Goal: Information Seeking & Learning: Find specific fact

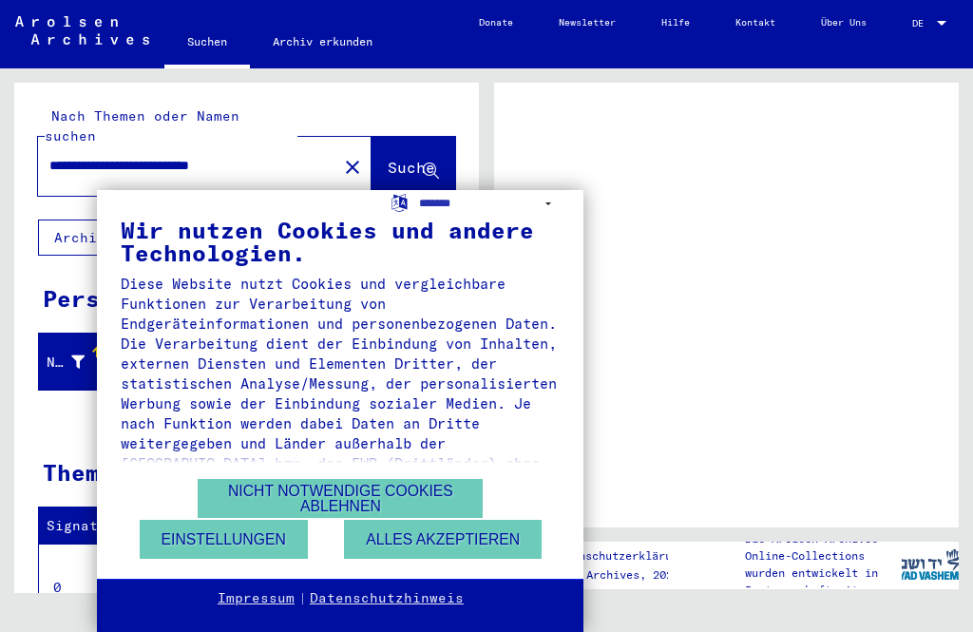
click at [358, 509] on button "Nicht notwendige Cookies ablehnen" at bounding box center [340, 498] width 285 height 39
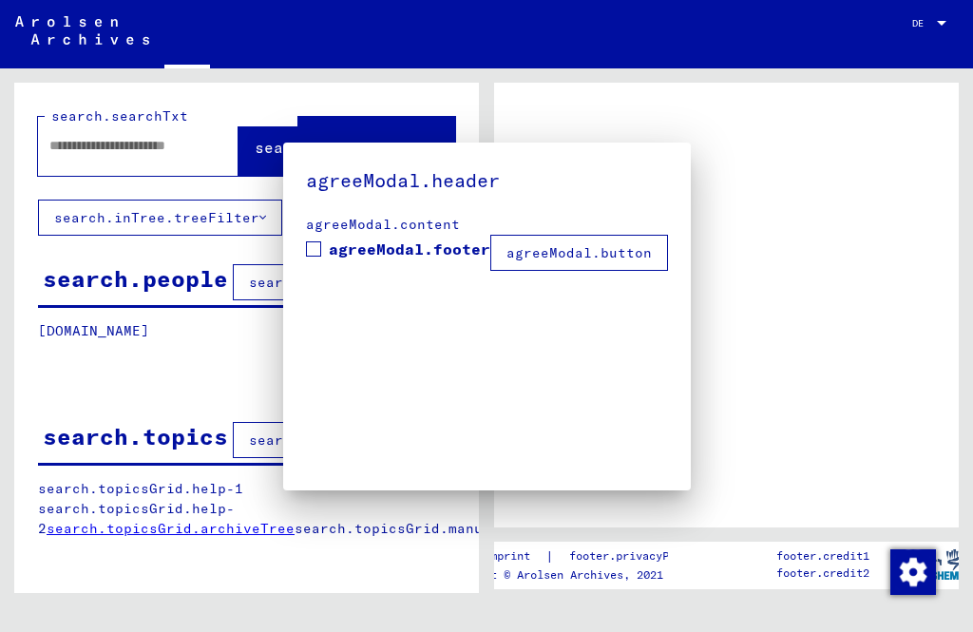
type input "**********"
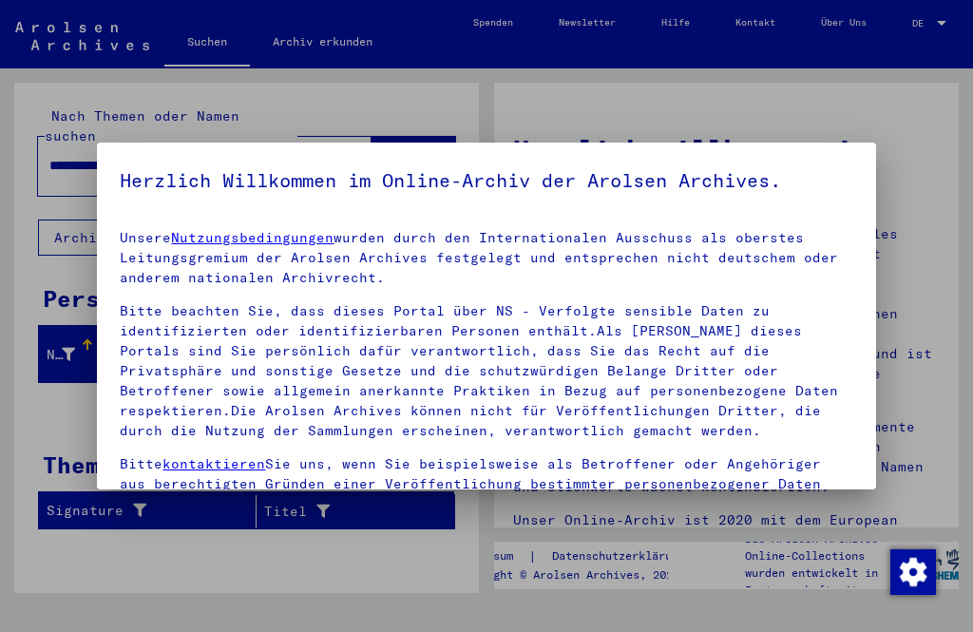
click at [921, 572] on img "Zustimmung ändern" at bounding box center [913, 572] width 46 height 46
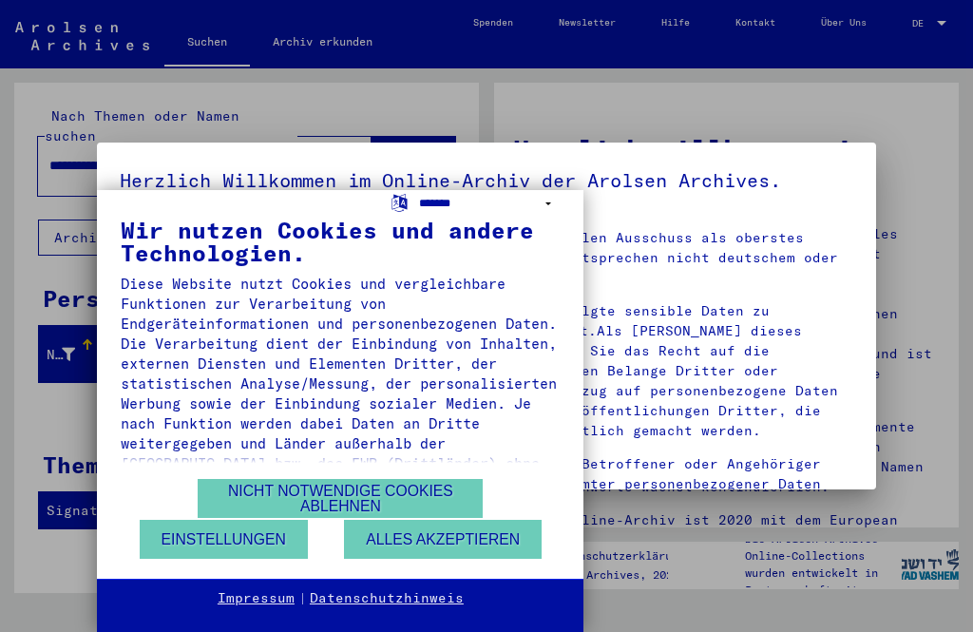
click at [545, 203] on select "**********" at bounding box center [489, 204] width 141 height 28
select select "*****"
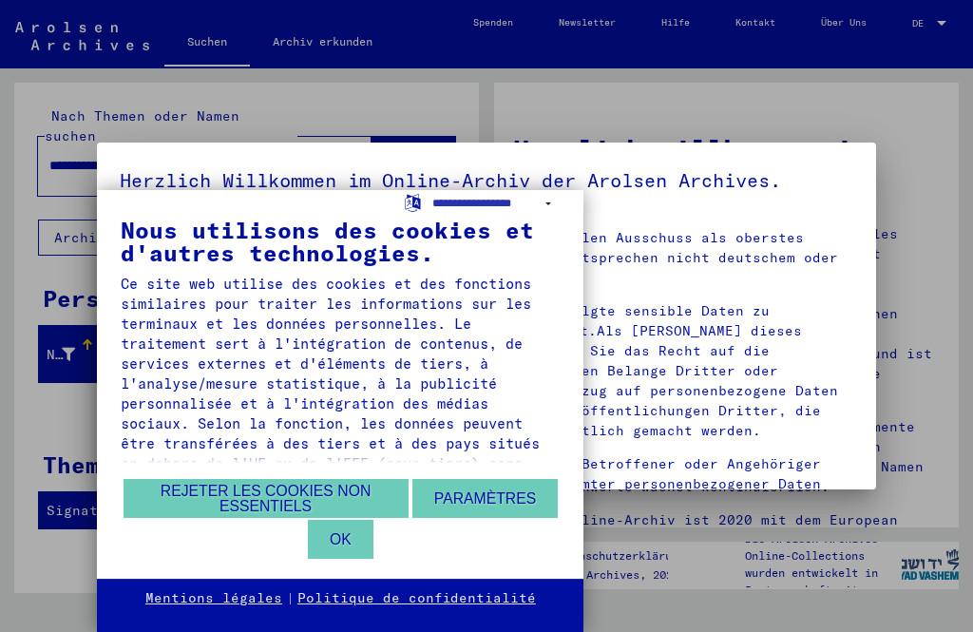
click at [328, 496] on button "Rejeter les cookies non essentiels" at bounding box center [266, 498] width 285 height 39
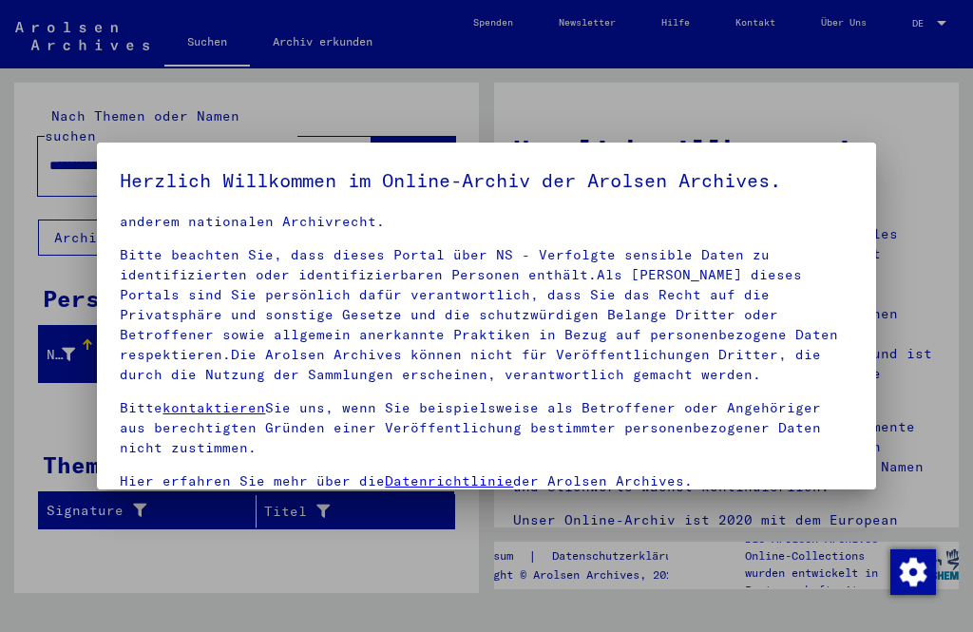
click at [939, 129] on div at bounding box center [486, 316] width 973 height 632
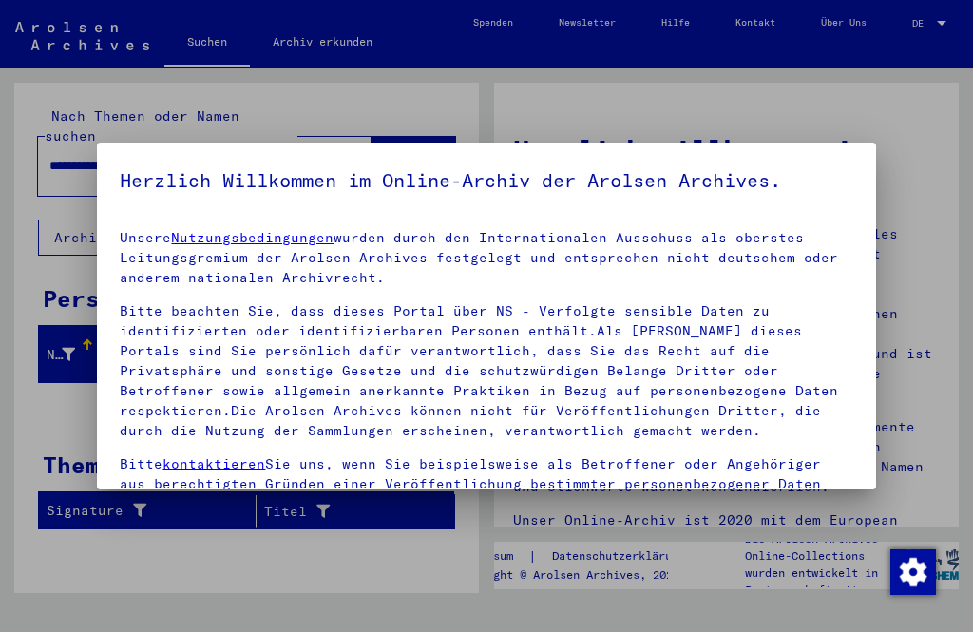
click at [919, 139] on div at bounding box center [486, 316] width 973 height 632
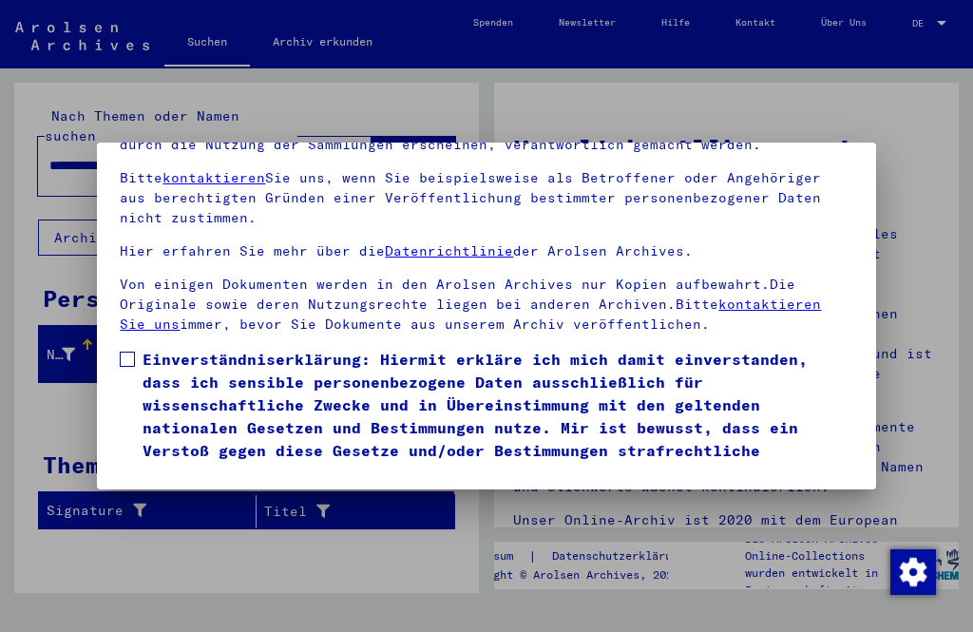
scroll to position [198, 0]
click at [915, 584] on img "Modification du consentement" at bounding box center [913, 572] width 46 height 46
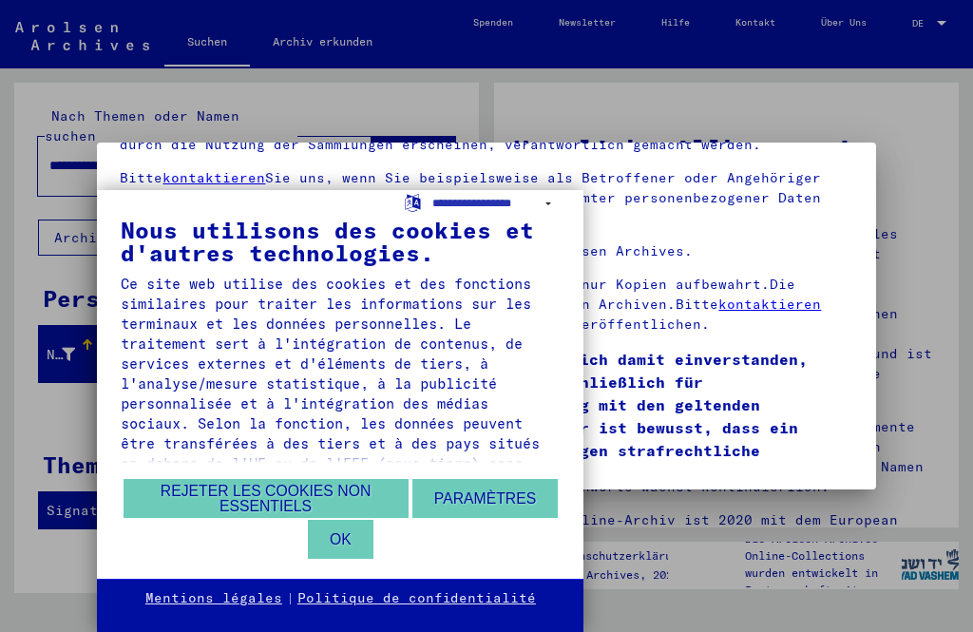
click at [356, 503] on button "Rejeter les cookies non essentiels" at bounding box center [266, 498] width 285 height 39
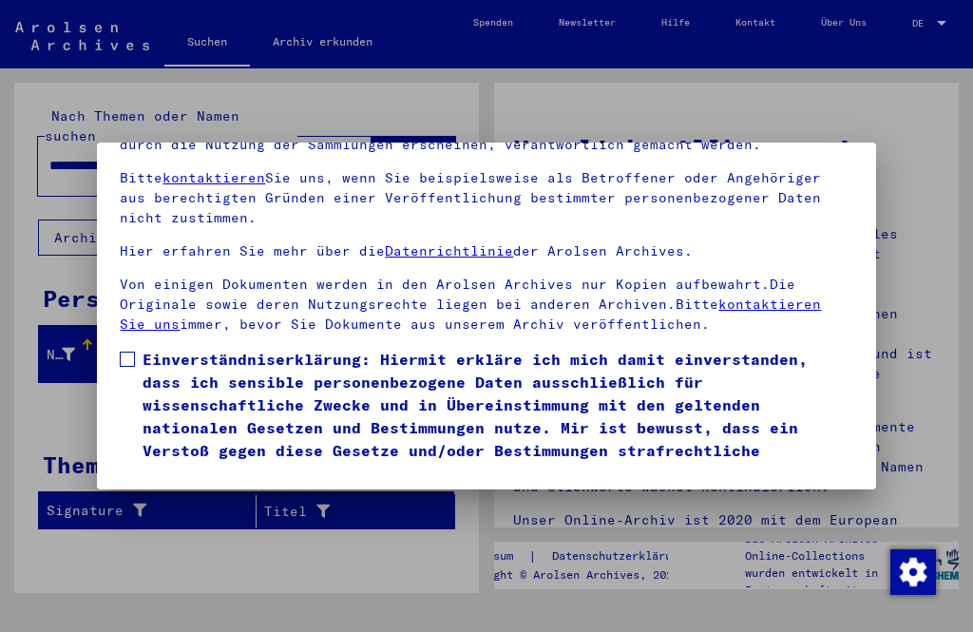
click at [921, 569] on img "Modification du consentement" at bounding box center [913, 572] width 46 height 46
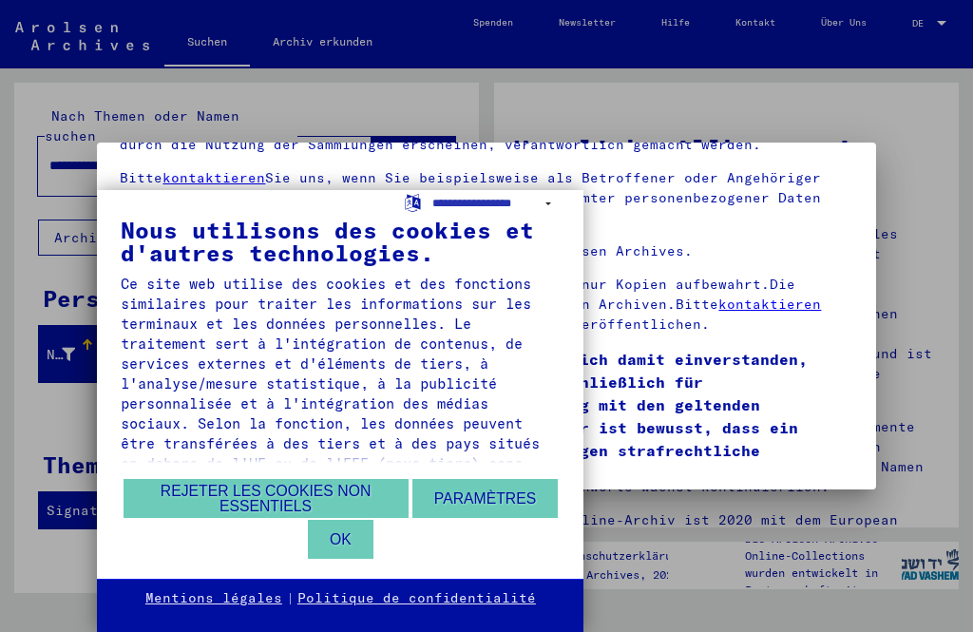
click at [358, 549] on button "OK" at bounding box center [341, 539] width 66 height 39
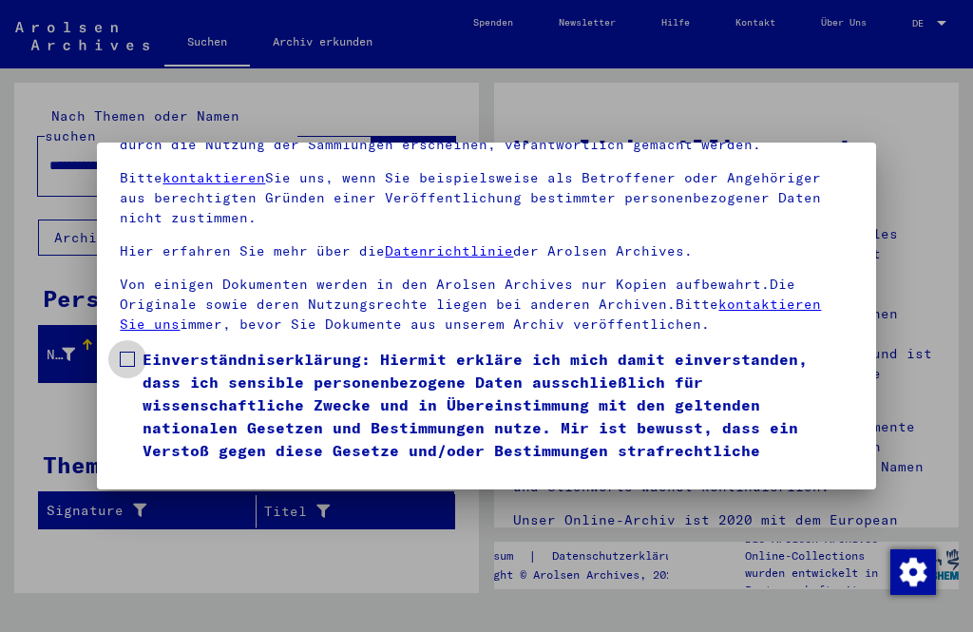
click at [139, 348] on label "Einverständniserklärung: Hiermit erkläre ich mich damit einverstanden, dass ich…" at bounding box center [486, 416] width 733 height 137
click at [222, 494] on button "Ich stimme zu" at bounding box center [191, 512] width 143 height 36
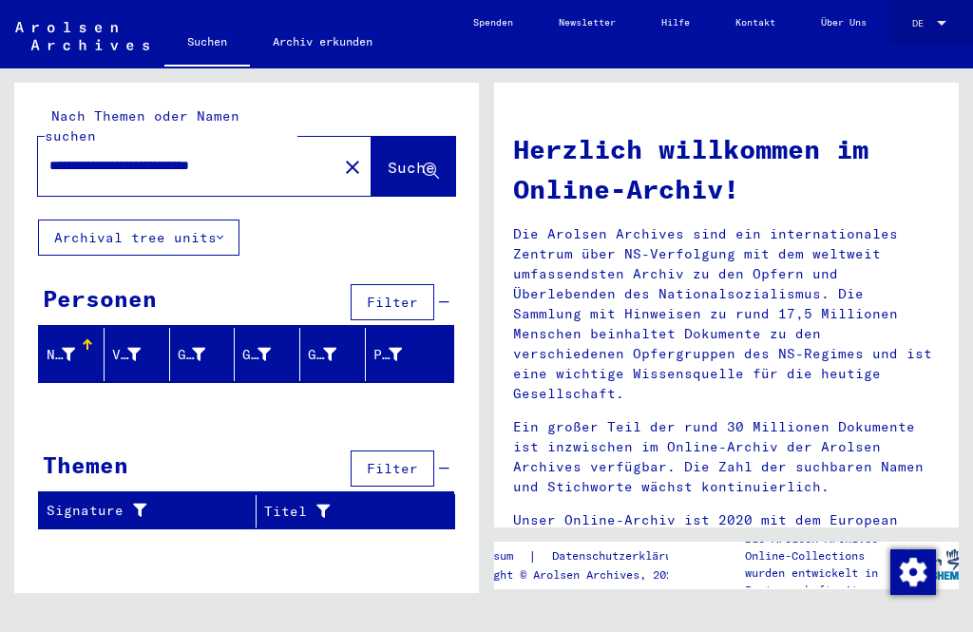
click at [944, 27] on div at bounding box center [941, 23] width 17 height 10
click at [932, 170] on div at bounding box center [486, 316] width 973 height 632
click at [429, 163] on icon at bounding box center [431, 171] width 16 height 16
click at [392, 162] on button "Suche" at bounding box center [414, 166] width 84 height 59
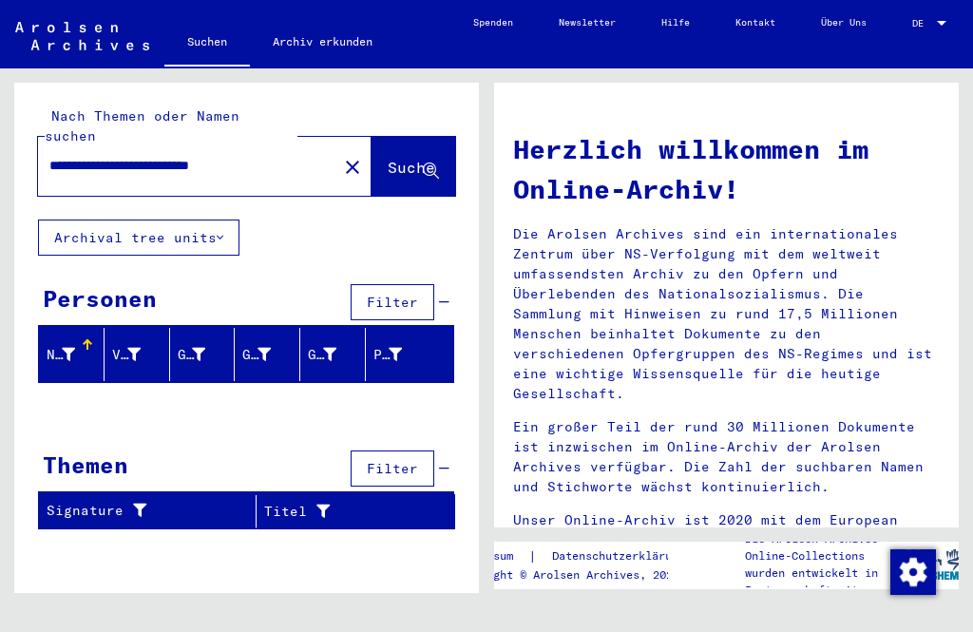
click at [224, 226] on button "Archival tree units" at bounding box center [138, 238] width 201 height 36
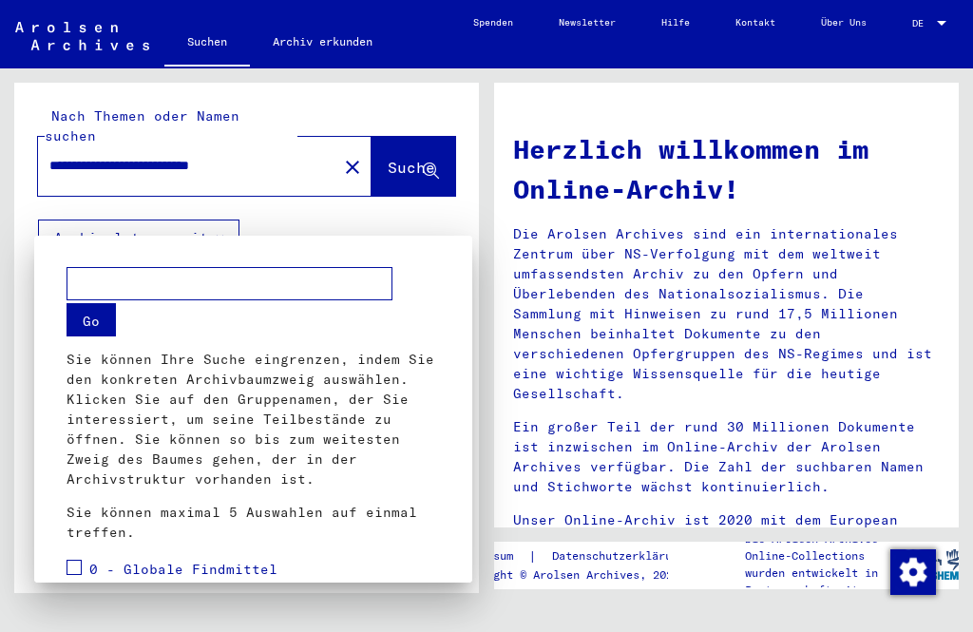
scroll to position [0, 0]
click at [428, 201] on div at bounding box center [486, 316] width 973 height 632
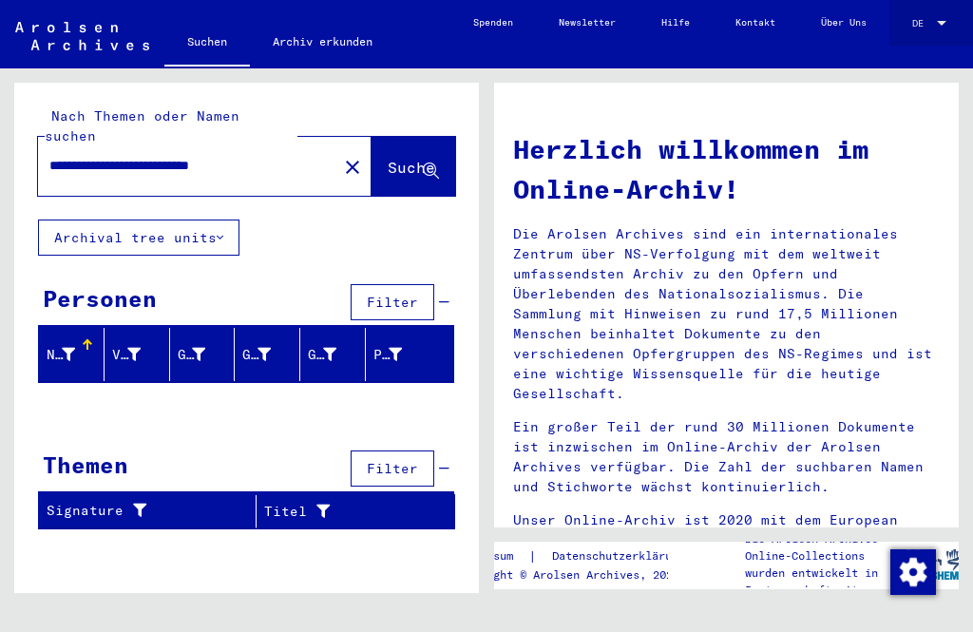
click at [931, 27] on span "DE" at bounding box center [922, 23] width 21 height 10
click at [910, 21] on span "English" at bounding box center [899, 23] width 40 height 12
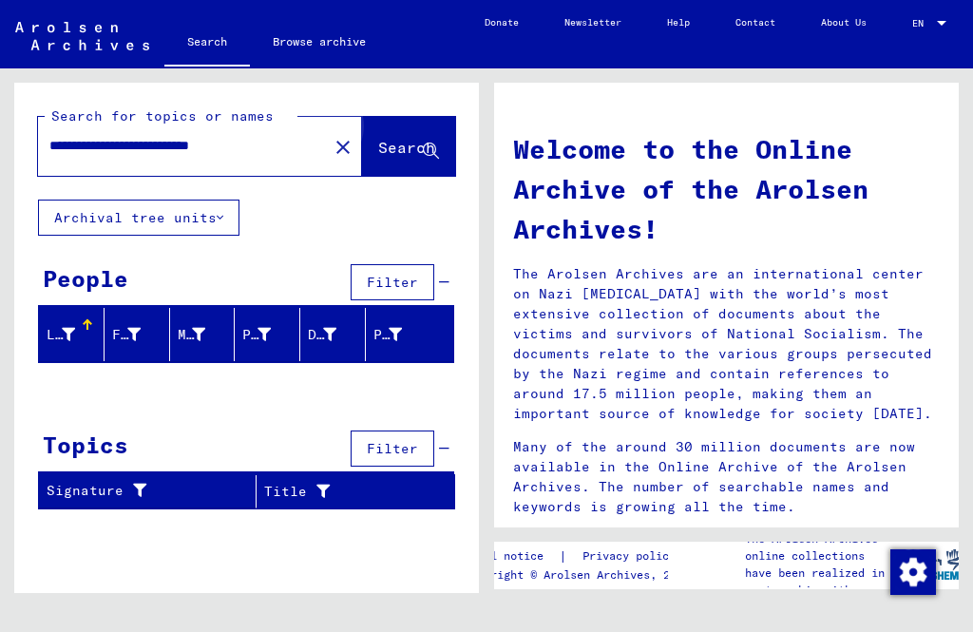
click at [392, 148] on span "Search" at bounding box center [406, 147] width 57 height 19
click at [215, 222] on button "Archival tree units" at bounding box center [138, 218] width 201 height 36
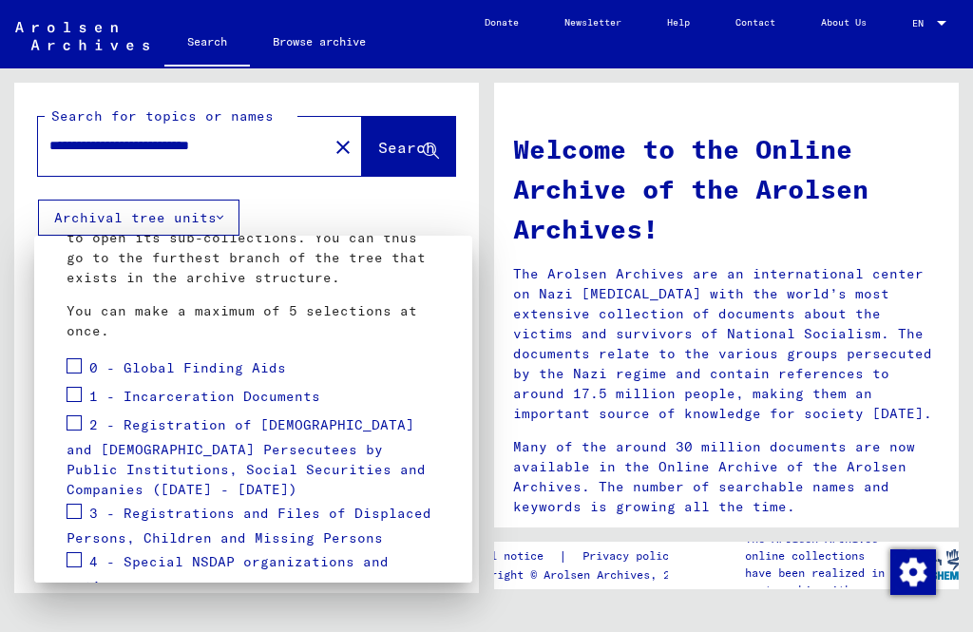
scroll to position [177, 0]
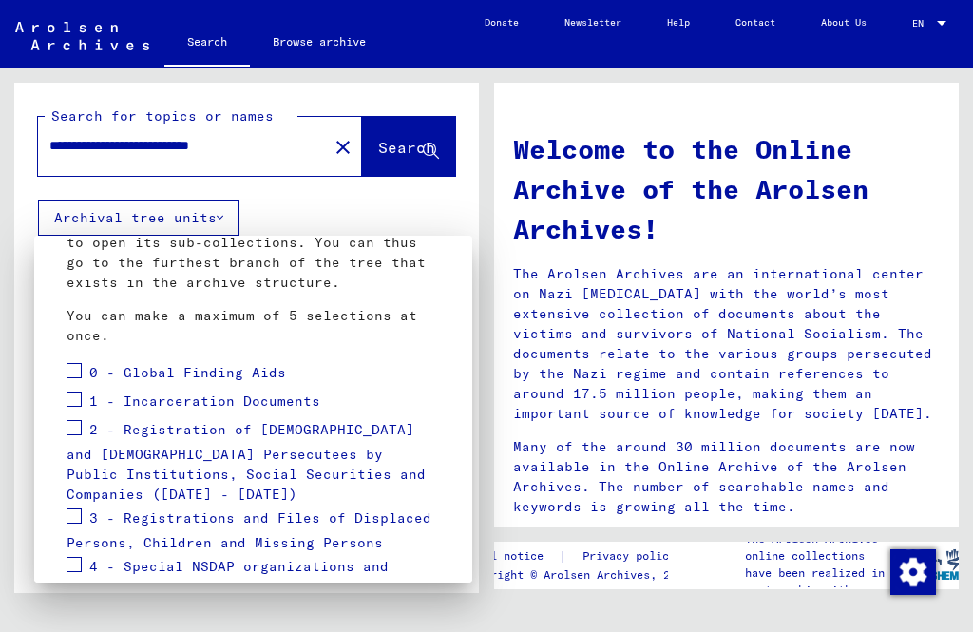
click at [78, 368] on span at bounding box center [74, 370] width 15 height 15
click at [75, 405] on span at bounding box center [74, 399] width 15 height 15
click at [73, 432] on span at bounding box center [74, 427] width 15 height 15
click at [79, 508] on span at bounding box center [74, 515] width 15 height 15
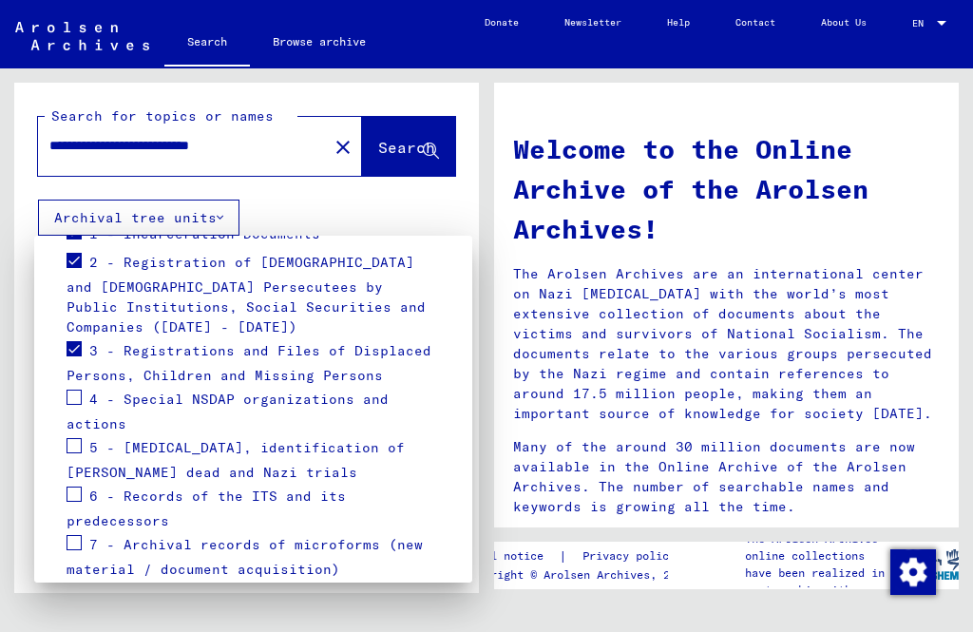
scroll to position [346, 0]
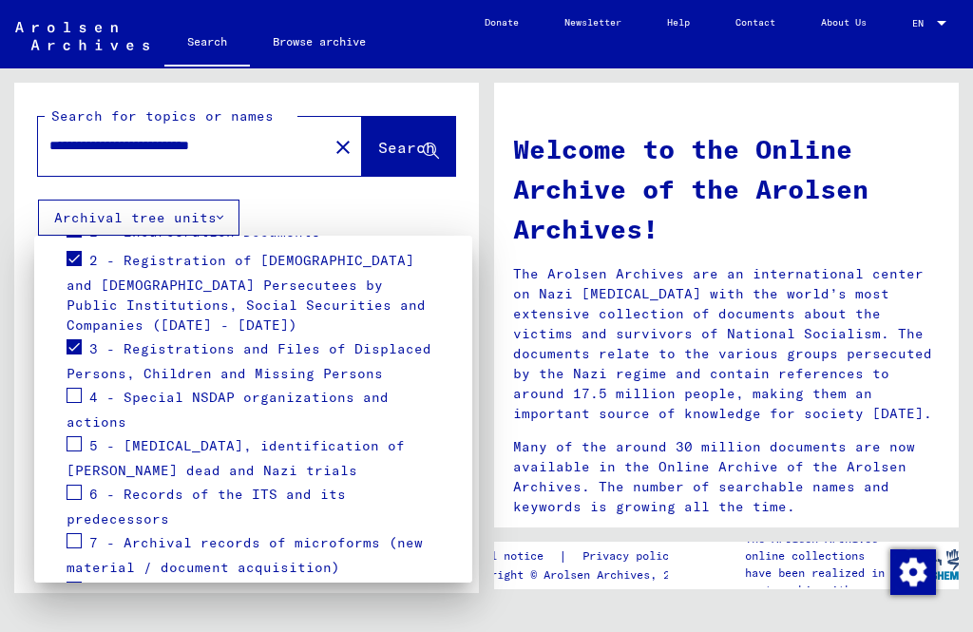
click at [81, 388] on span at bounding box center [74, 395] width 15 height 15
click at [78, 436] on span at bounding box center [74, 443] width 15 height 15
click at [72, 485] on span at bounding box center [74, 492] width 15 height 15
click at [81, 436] on span at bounding box center [74, 443] width 15 height 15
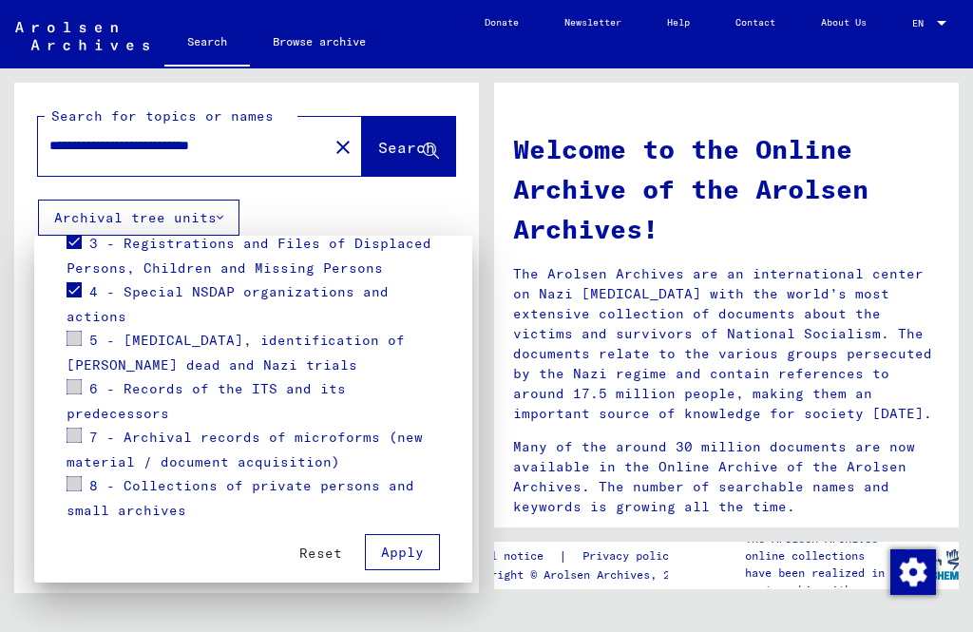
scroll to position [450, 0]
click at [79, 332] on span at bounding box center [74, 339] width 15 height 15
click at [74, 332] on span at bounding box center [74, 339] width 15 height 15
click at [425, 535] on button "Apply" at bounding box center [402, 553] width 75 height 36
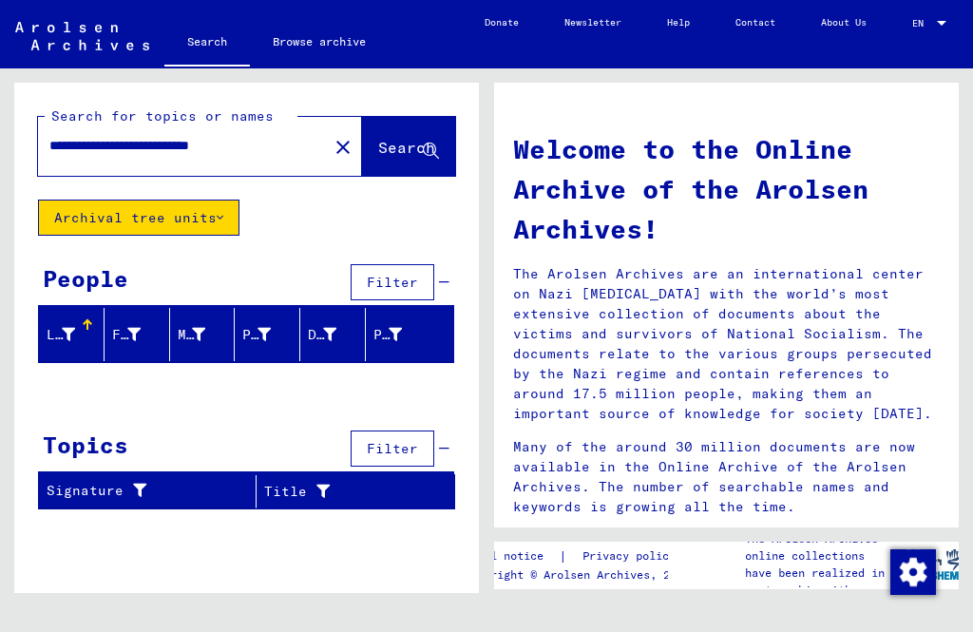
click at [409, 284] on span "Filter" at bounding box center [392, 282] width 51 height 17
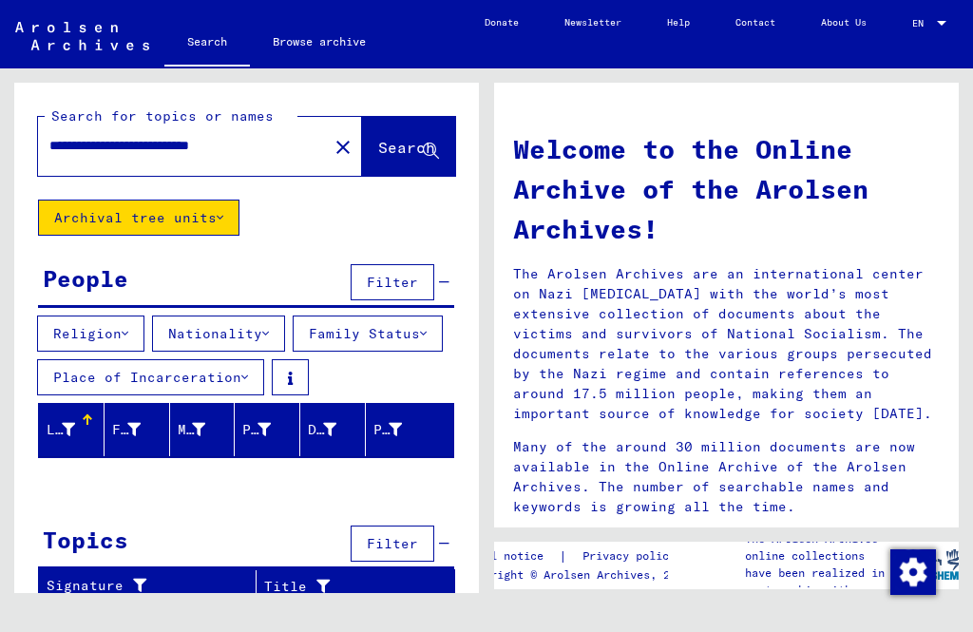
click at [248, 375] on icon at bounding box center [244, 377] width 7 height 13
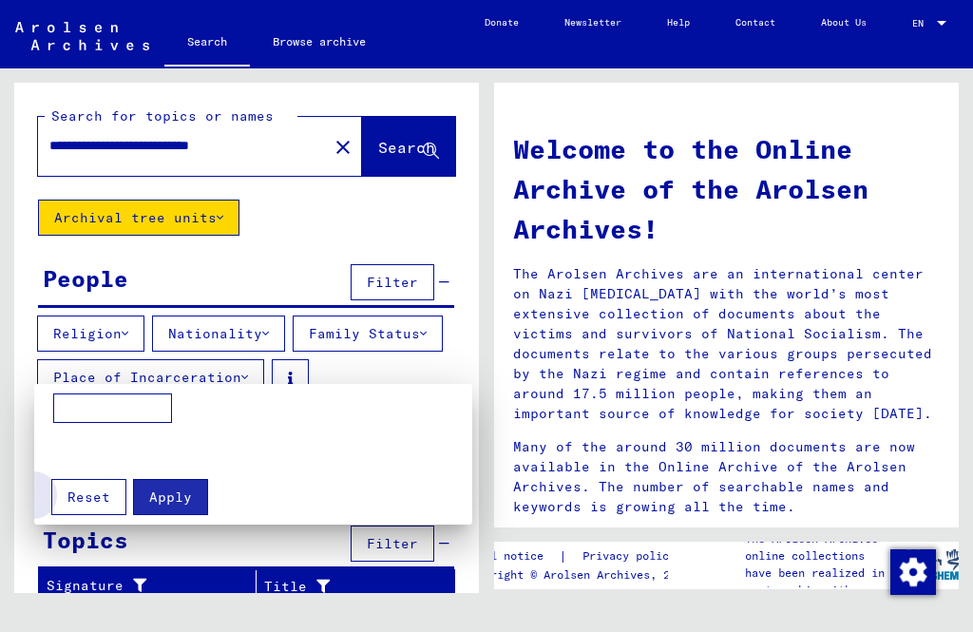
click at [91, 503] on span "Reset" at bounding box center [88, 496] width 43 height 17
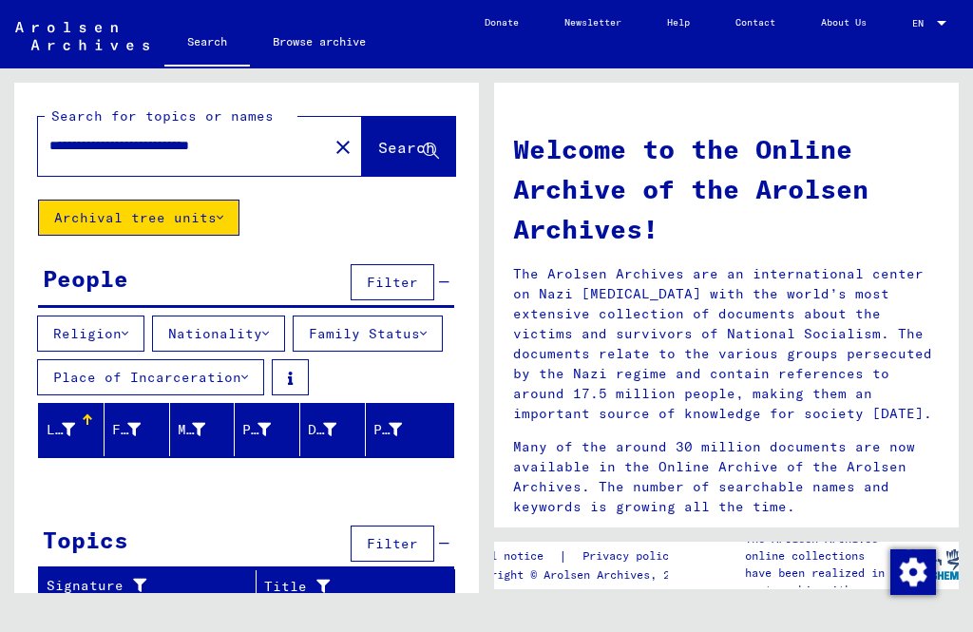
click at [264, 376] on button "Place of Incarceration" at bounding box center [150, 377] width 227 height 36
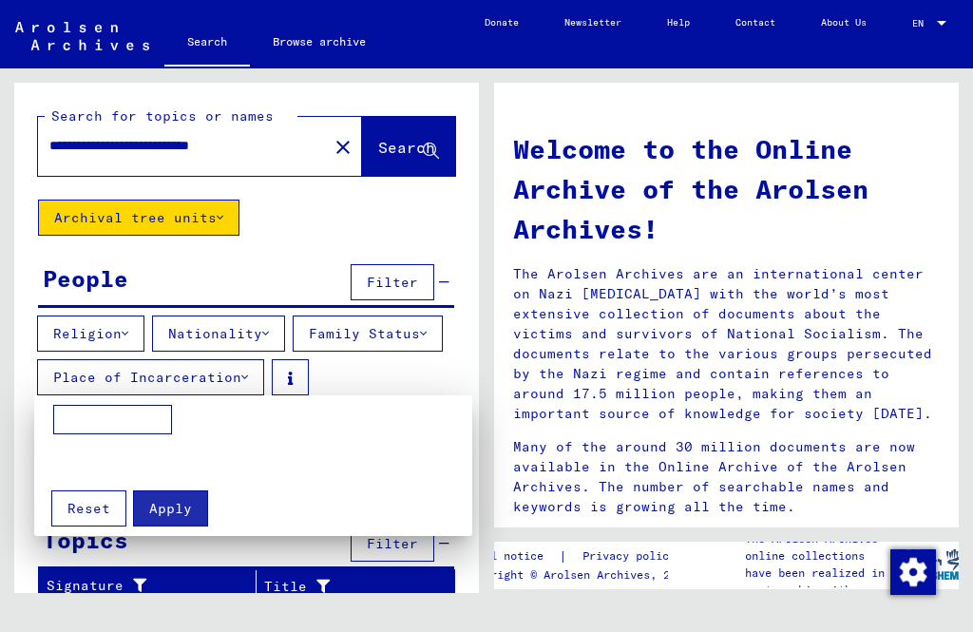
click at [123, 335] on div at bounding box center [486, 316] width 973 height 632
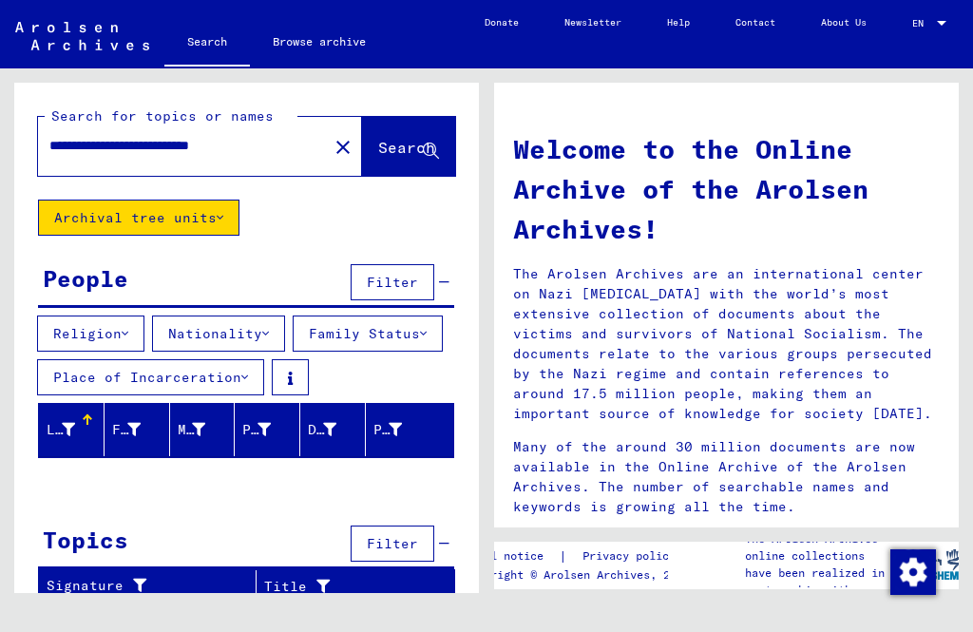
click at [128, 332] on icon at bounding box center [125, 333] width 7 height 13
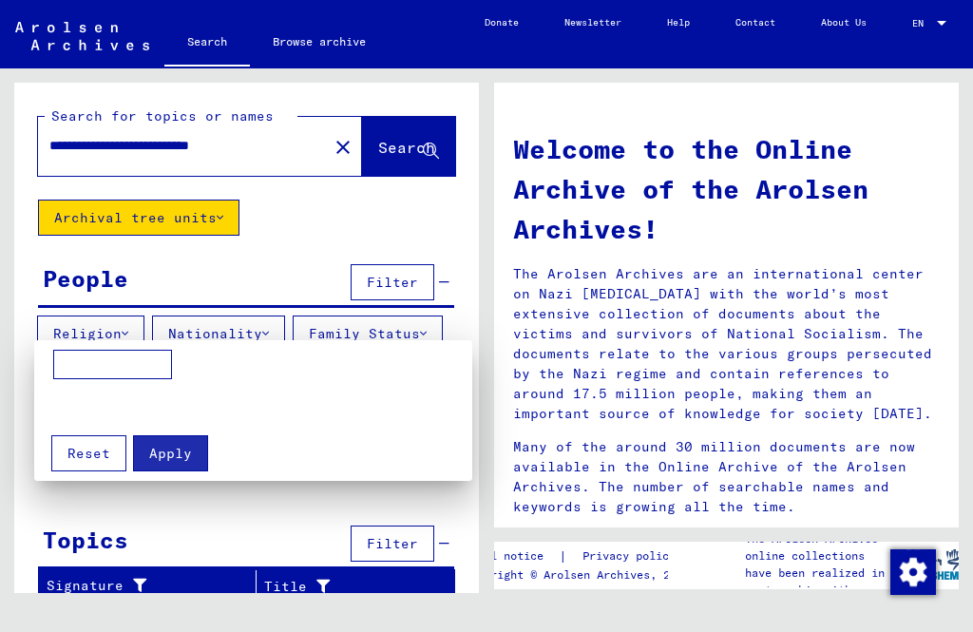
click at [90, 450] on span "Reset" at bounding box center [88, 453] width 43 height 17
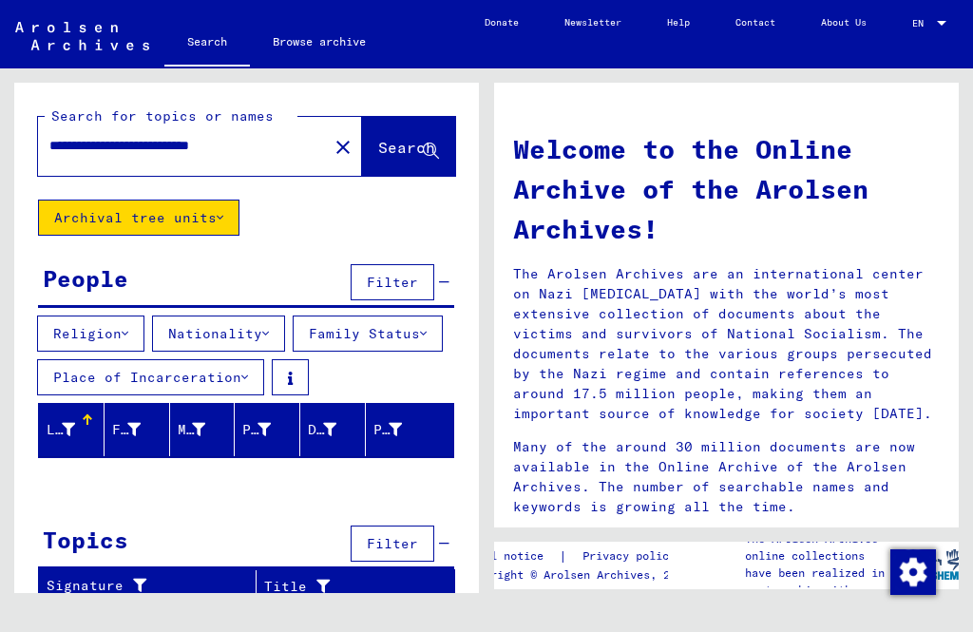
click at [131, 324] on button "Religion" at bounding box center [90, 334] width 107 height 36
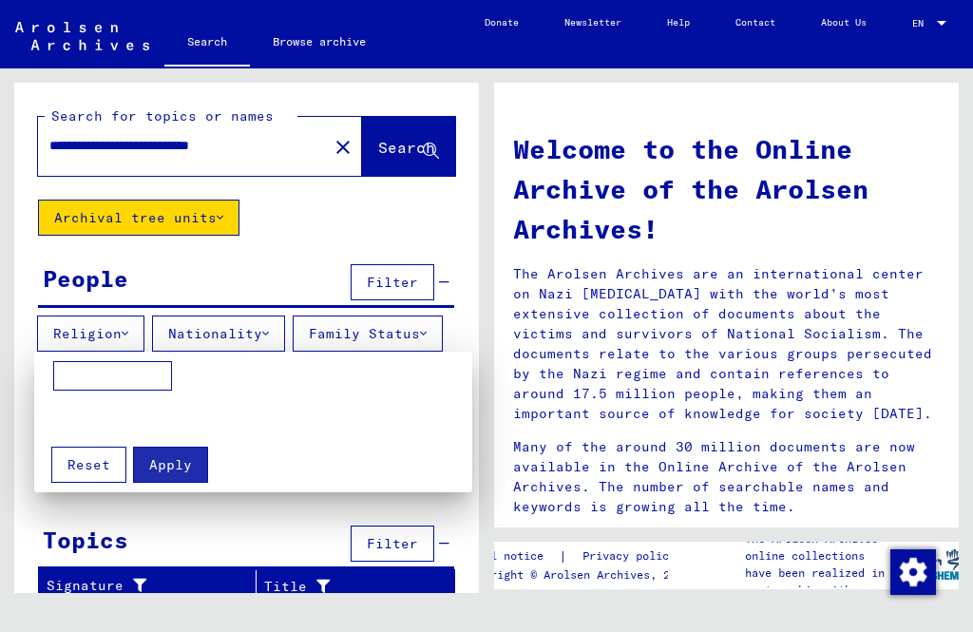
click at [126, 374] on input at bounding box center [112, 376] width 119 height 30
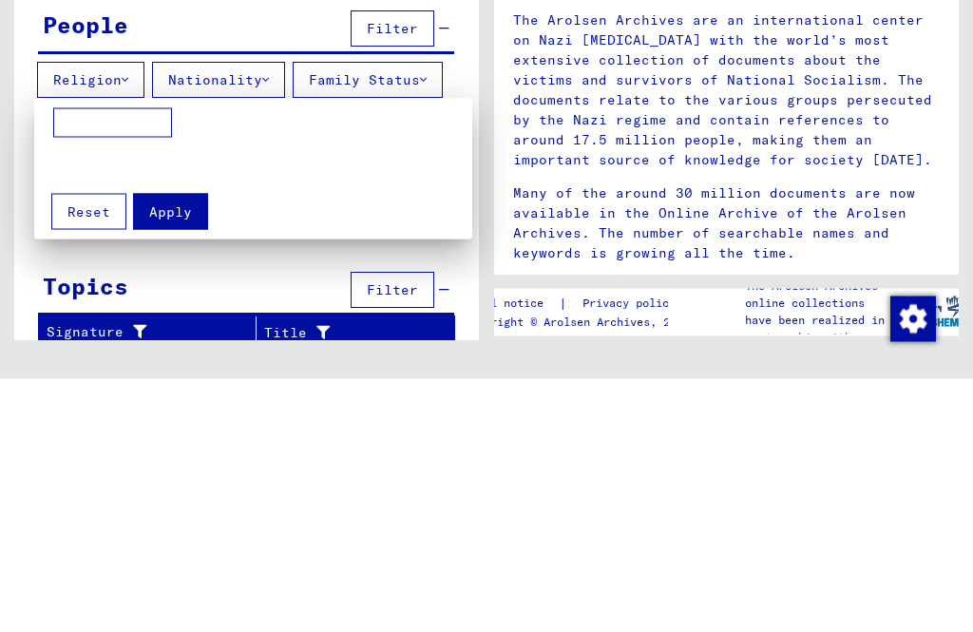
click at [98, 456] on span "Reset" at bounding box center [88, 464] width 43 height 17
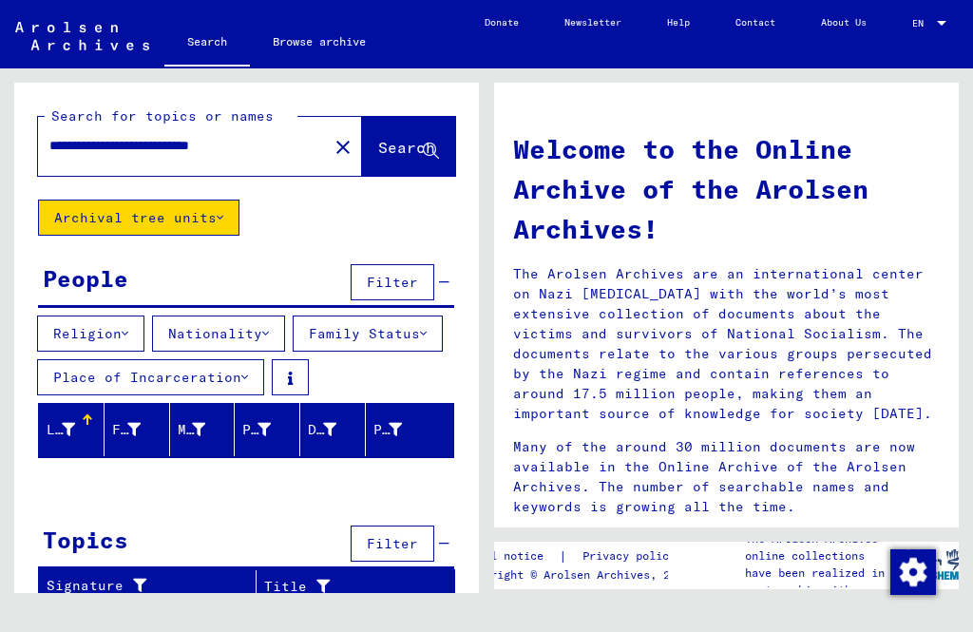
click at [413, 445] on div "Prisoner #" at bounding box center [401, 429] width 57 height 30
click at [328, 440] on div at bounding box center [329, 430] width 13 height 20
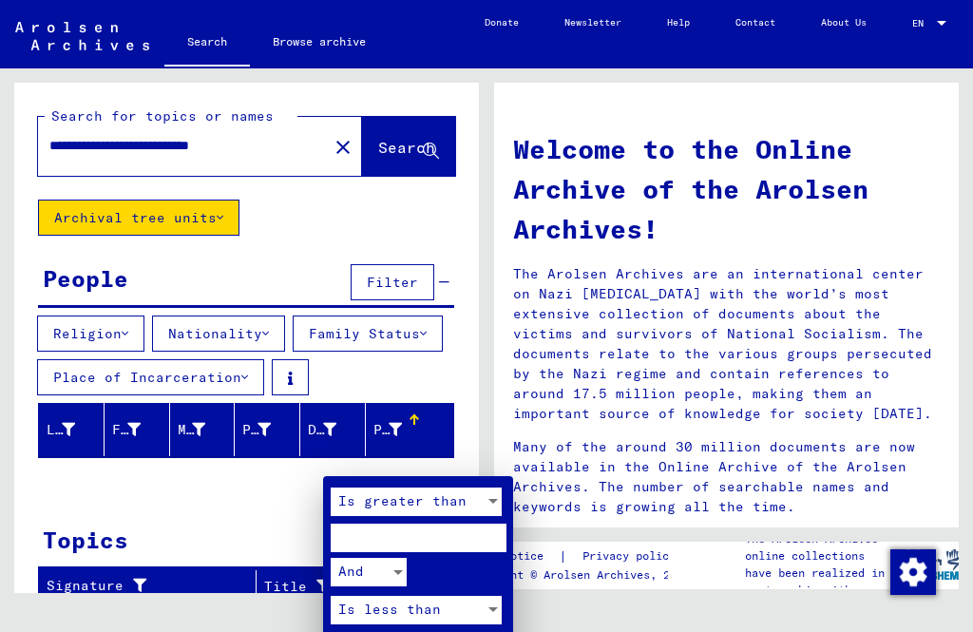
click at [214, 220] on div at bounding box center [486, 316] width 973 height 632
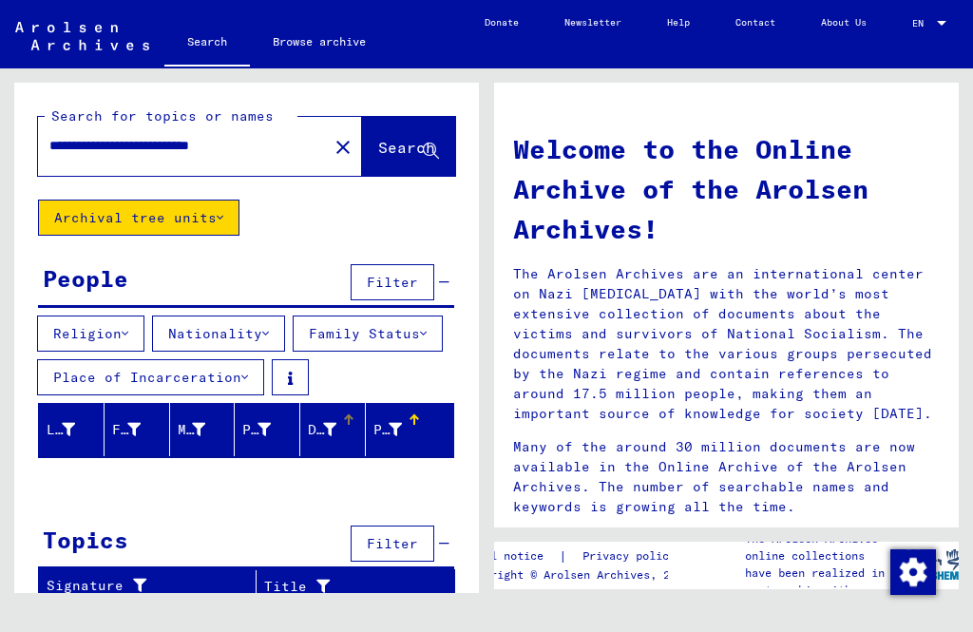
click at [218, 224] on button "Archival tree units" at bounding box center [138, 218] width 201 height 36
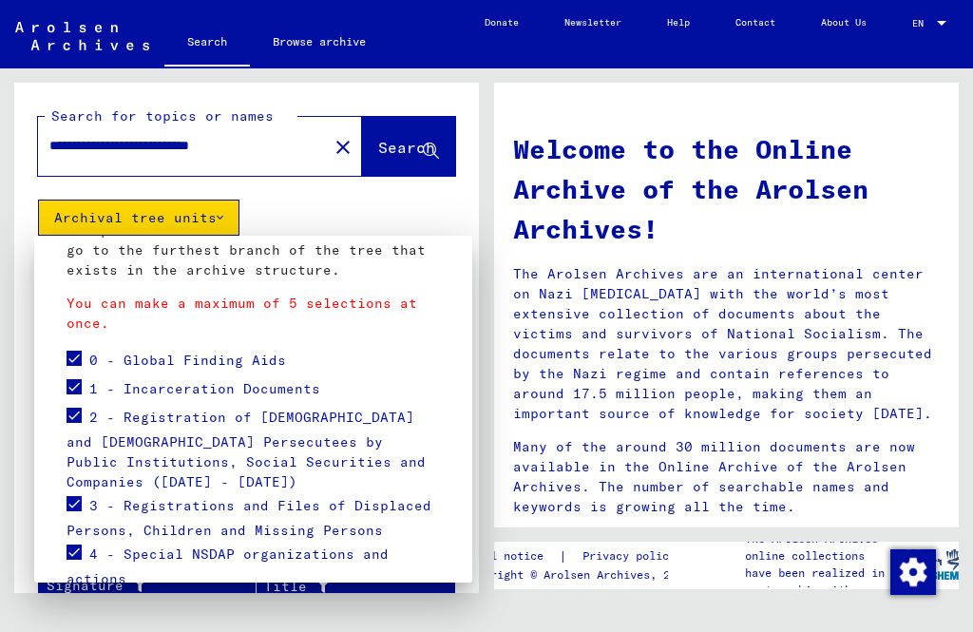
scroll to position [188, 0]
click at [78, 417] on span at bounding box center [74, 416] width 15 height 15
click at [80, 378] on label at bounding box center [74, 385] width 15 height 19
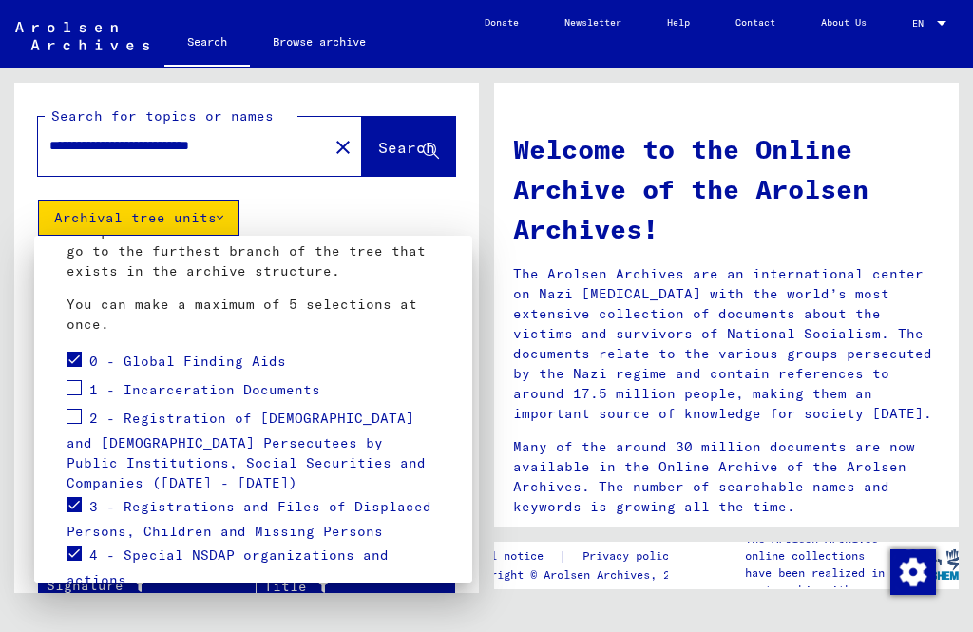
click at [80, 355] on span at bounding box center [74, 359] width 15 height 15
click at [74, 497] on span at bounding box center [74, 504] width 15 height 15
click at [79, 545] on span at bounding box center [74, 552] width 15 height 15
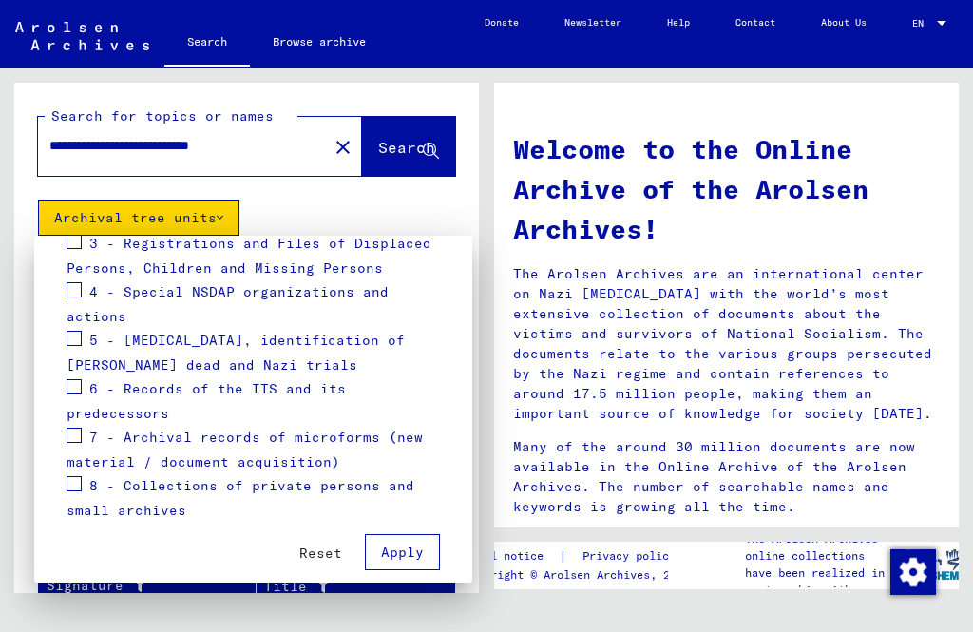
scroll to position [450, 0]
click at [413, 545] on span "Apply" at bounding box center [402, 553] width 43 height 17
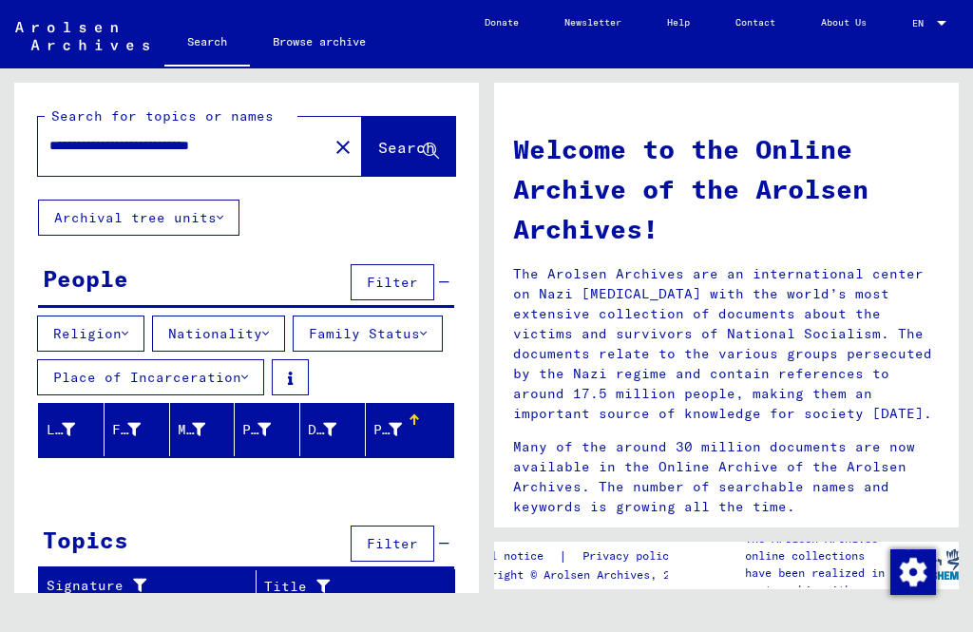
scroll to position [0, 0]
click at [928, 23] on div "EN" at bounding box center [922, 23] width 21 height 10
click at [874, 119] on div at bounding box center [486, 316] width 973 height 632
click at [352, 43] on link "Browse archive" at bounding box center [319, 42] width 139 height 46
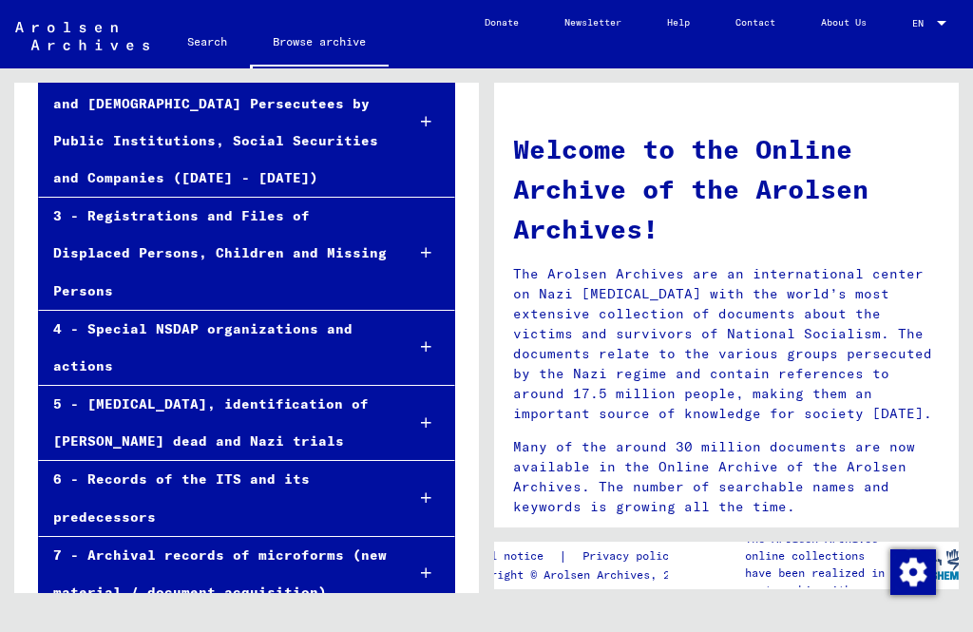
scroll to position [291, 0]
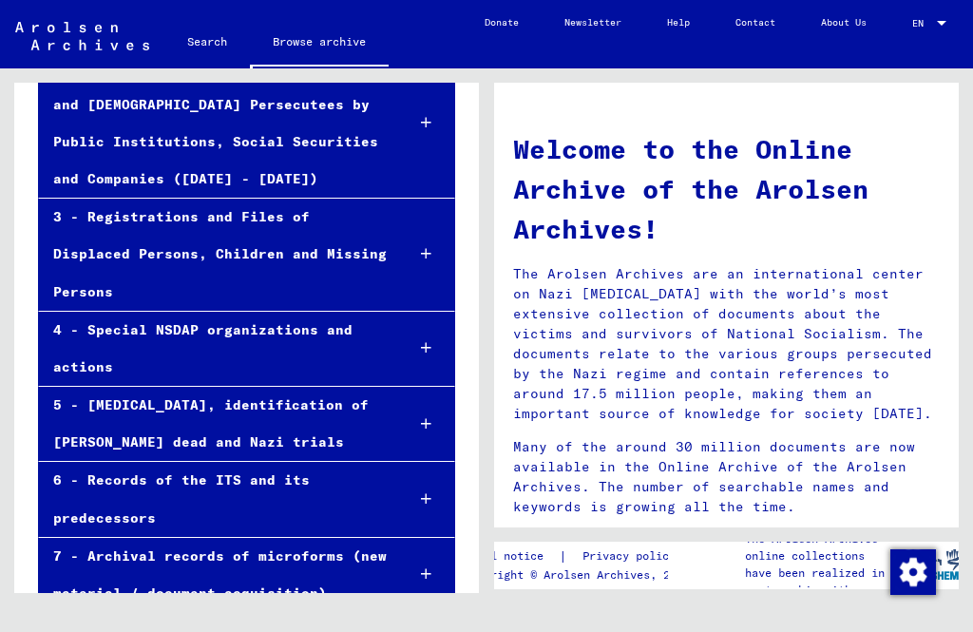
click at [221, 174] on div "2 - Registration of [DEMOGRAPHIC_DATA] and [DEMOGRAPHIC_DATA] Persecutees by Pu…" at bounding box center [214, 122] width 350 height 149
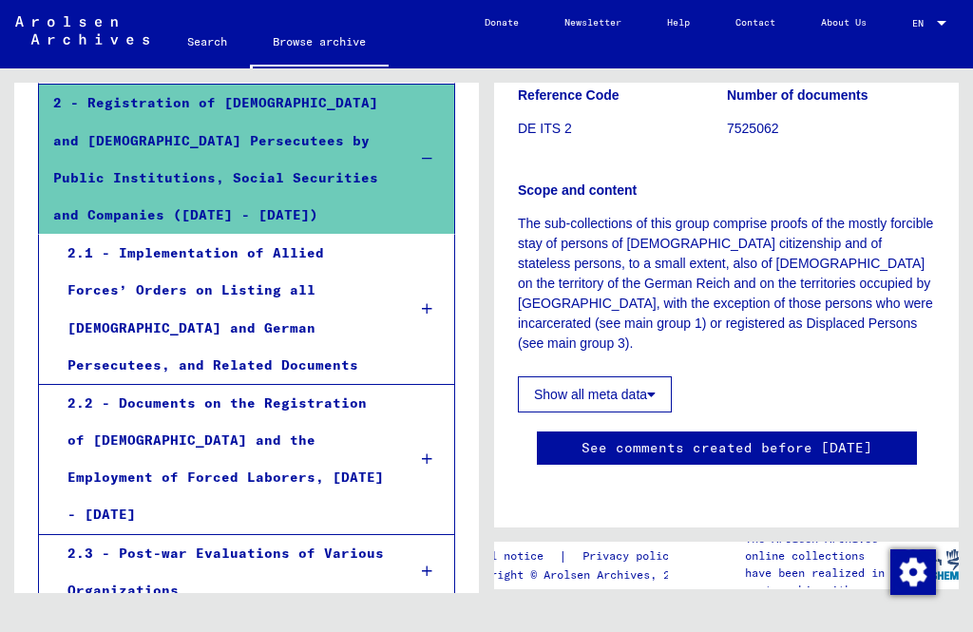
scroll to position [479, 0]
click at [260, 430] on div "2.2 - Documents on the Registration of [DEMOGRAPHIC_DATA] and the Employment of…" at bounding box center [222, 459] width 338 height 149
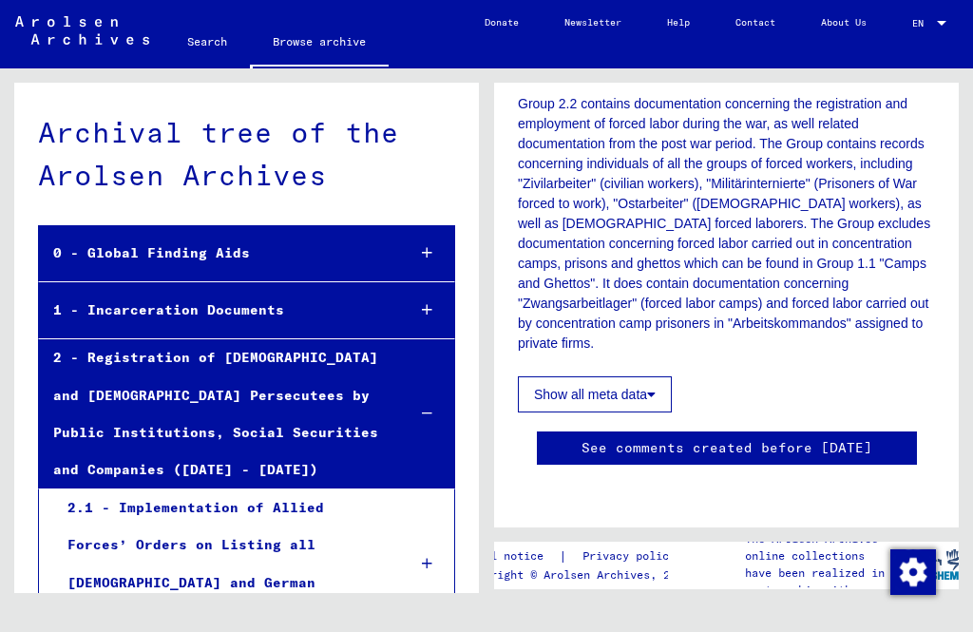
click at [429, 304] on icon at bounding box center [427, 309] width 10 height 13
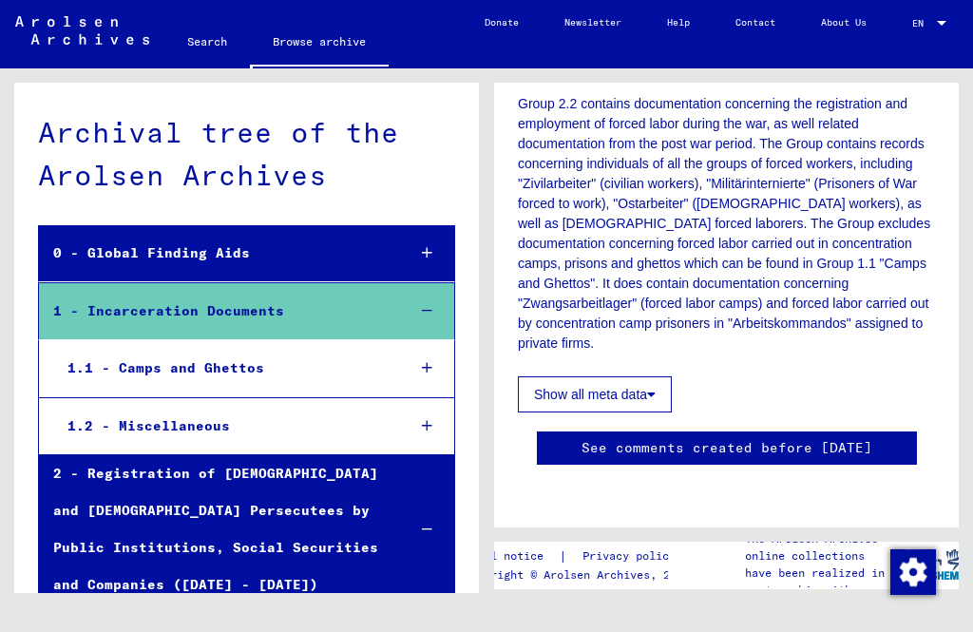
click at [428, 364] on icon at bounding box center [427, 367] width 10 height 13
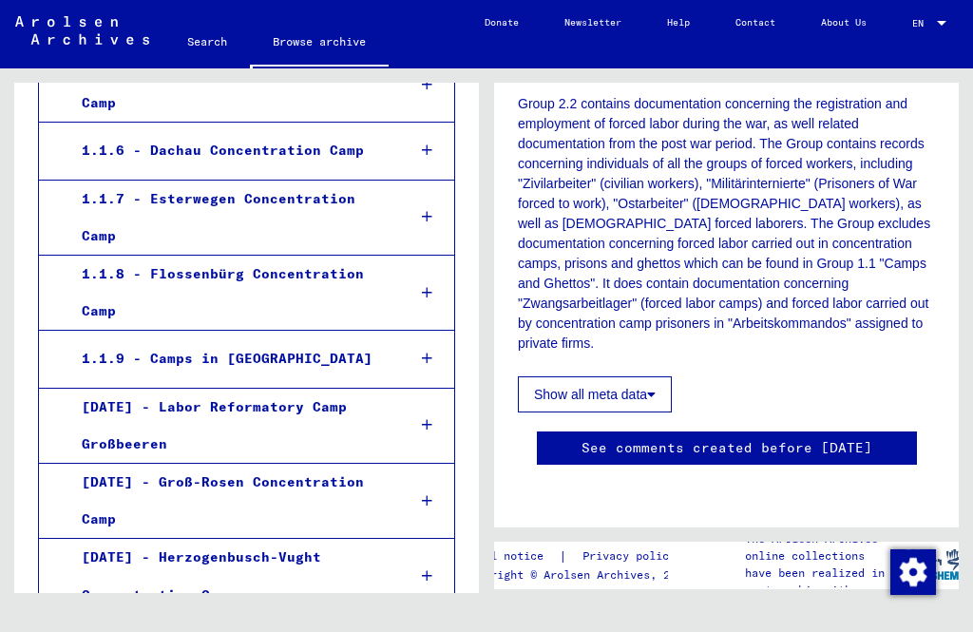
scroll to position [692, 0]
click at [430, 351] on icon at bounding box center [427, 357] width 10 height 13
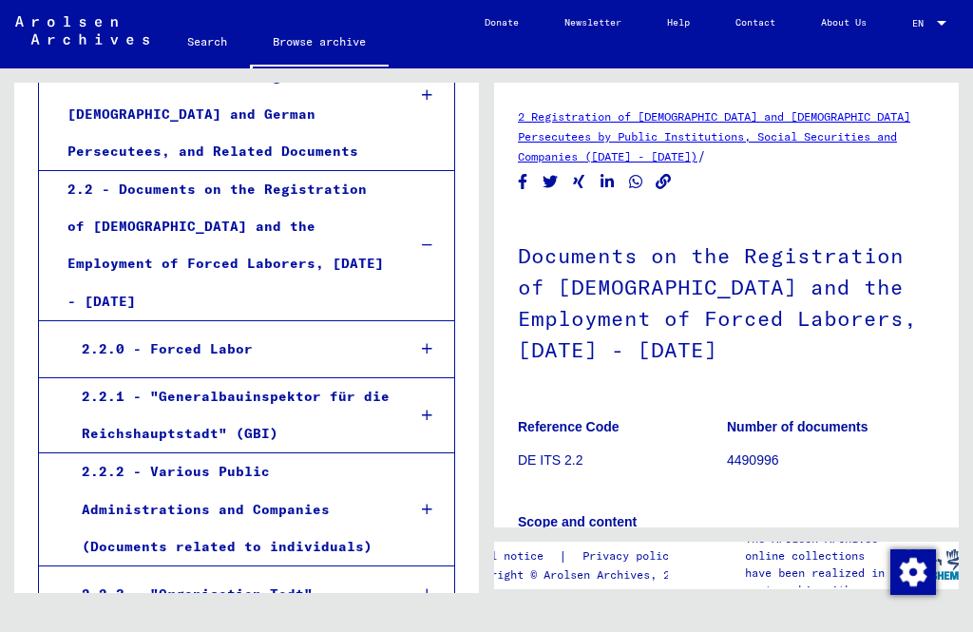
scroll to position [6019, 0]
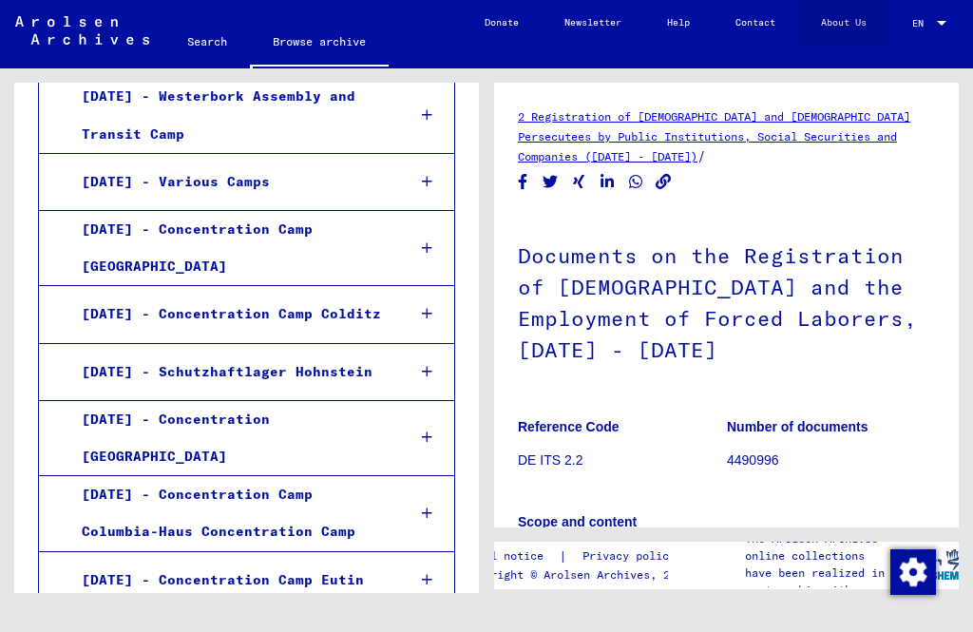
click at [861, 21] on link "About Us" at bounding box center [843, 23] width 91 height 46
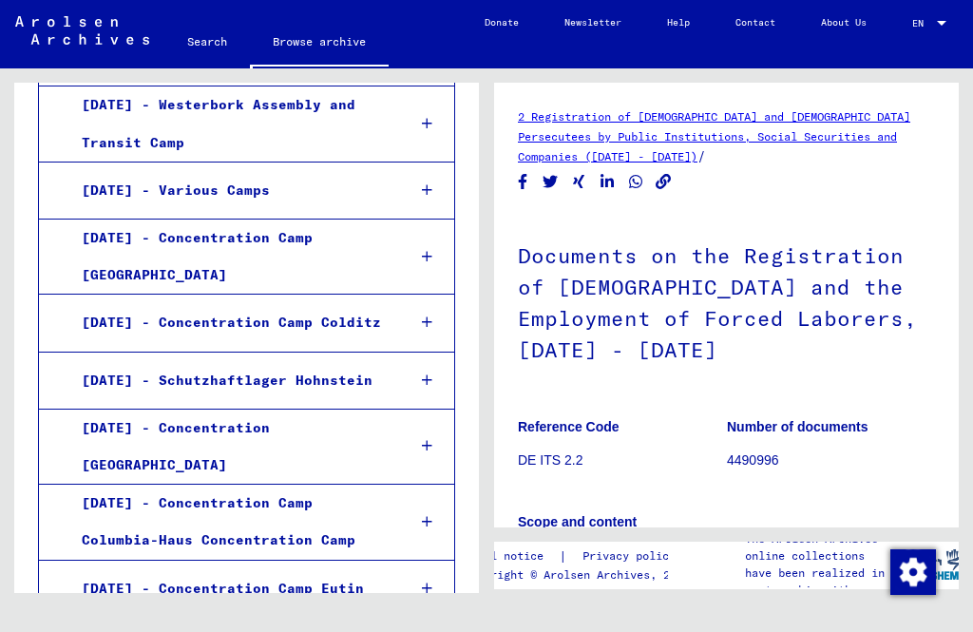
scroll to position [4628, 0]
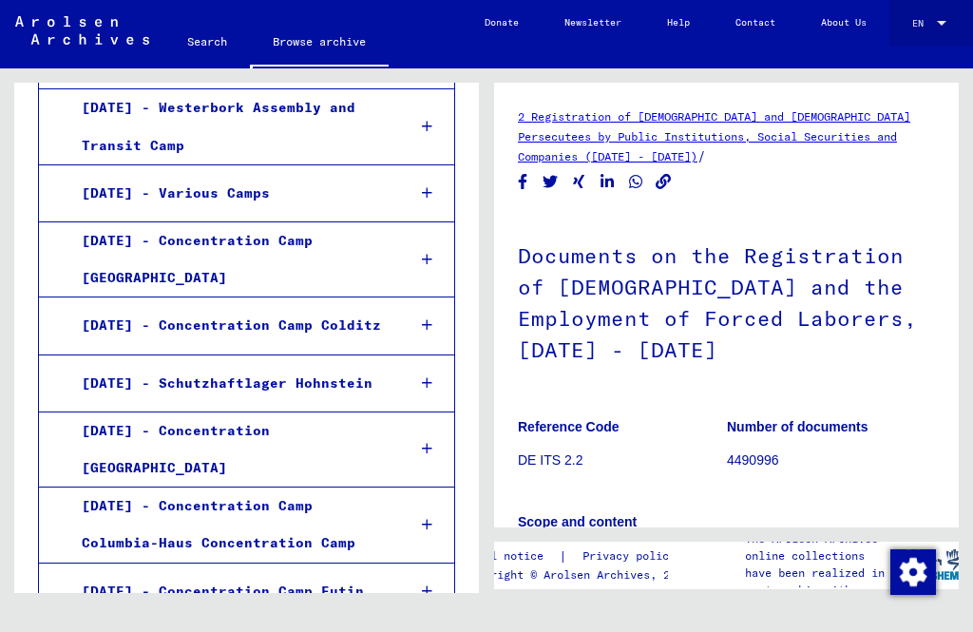
click at [944, 21] on div at bounding box center [942, 23] width 10 height 5
click at [861, 187] on div at bounding box center [486, 316] width 973 height 632
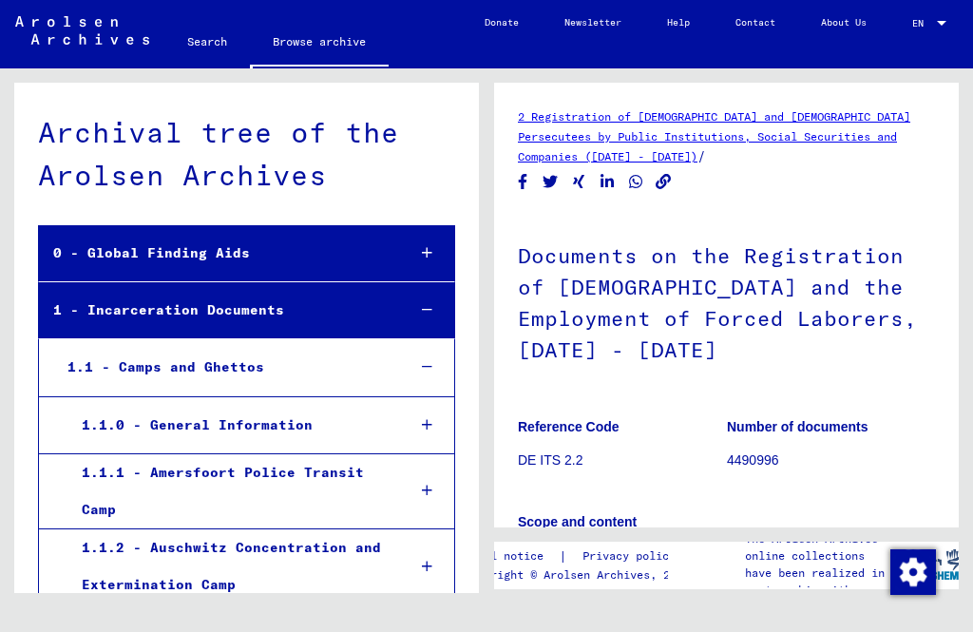
scroll to position [0, 0]
click at [11, 196] on div "Archival tree of the Arolsen Archives 0 - Global Finding Aids 1 - Incarceration…" at bounding box center [243, 330] width 487 height 525
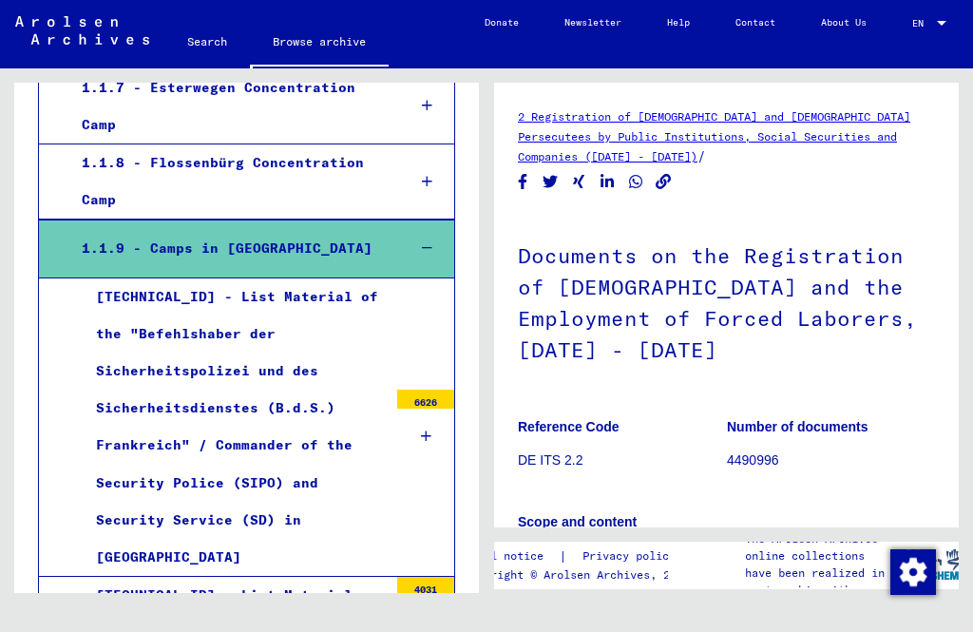
scroll to position [802, 0]
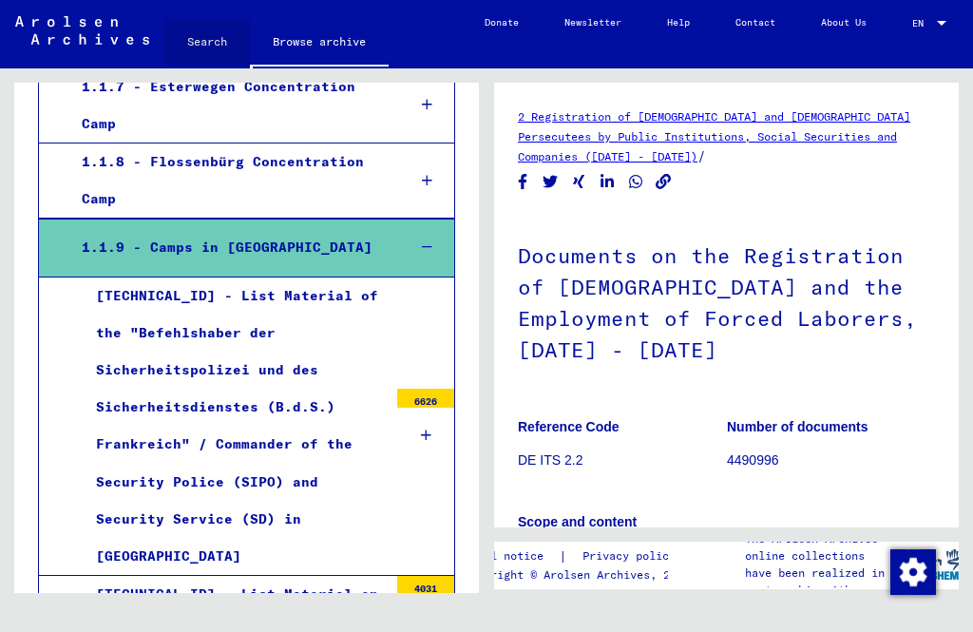
click at [224, 40] on link "Search" at bounding box center [207, 42] width 86 height 46
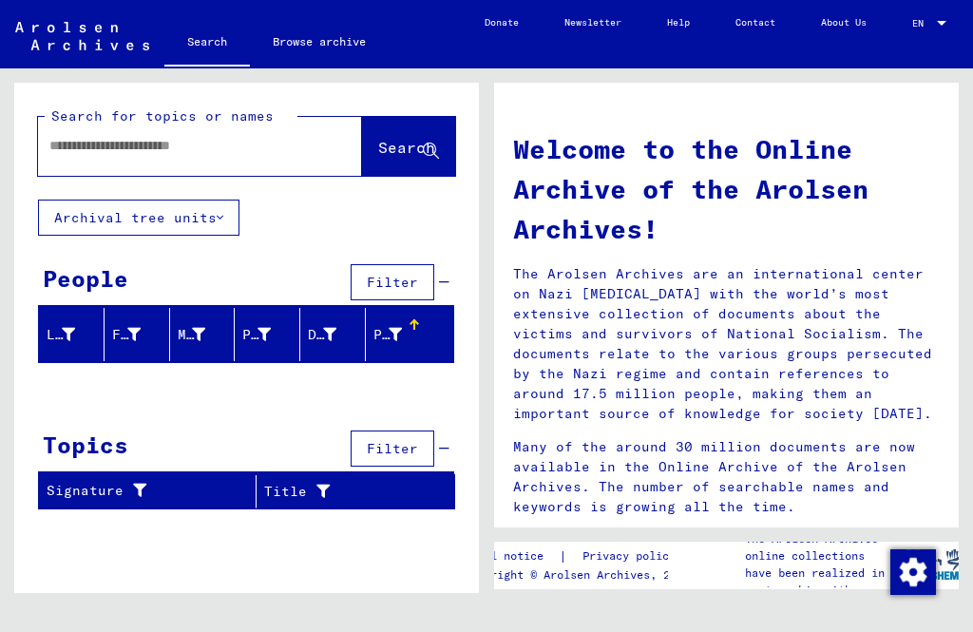
click at [230, 231] on button "Archival tree units" at bounding box center [138, 218] width 201 height 36
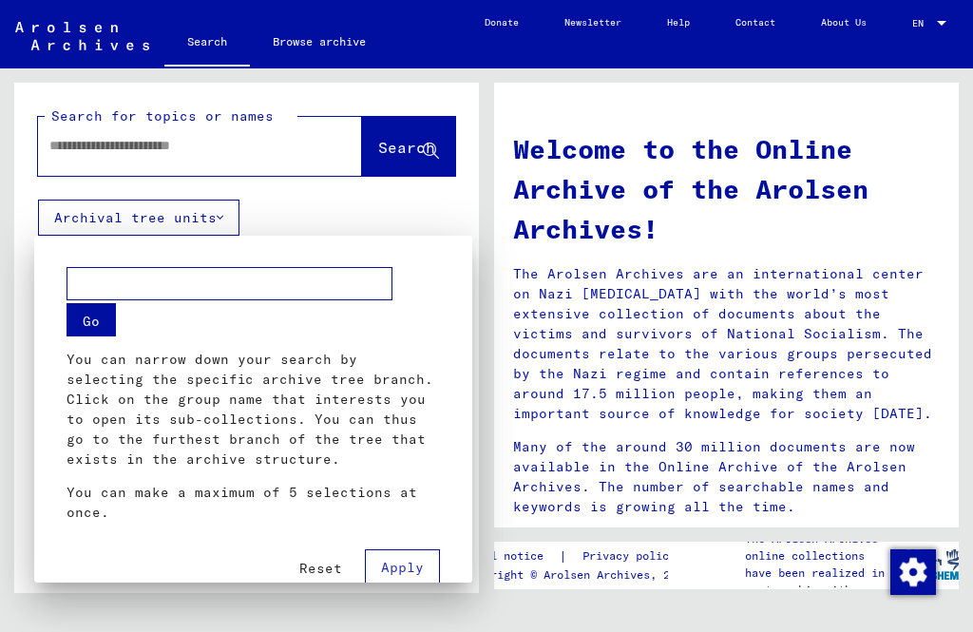
scroll to position [2, 0]
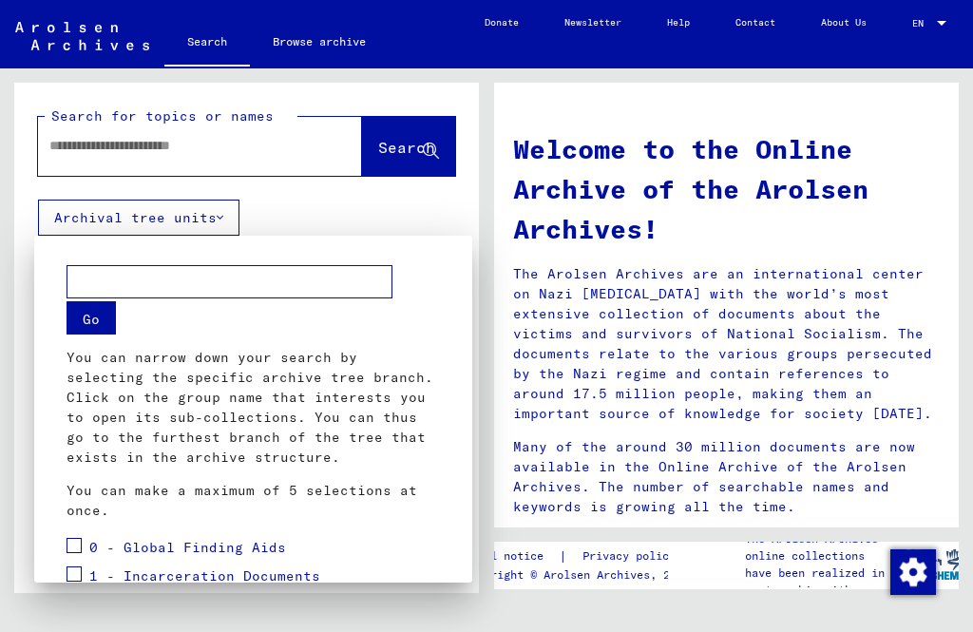
click at [225, 208] on div at bounding box center [486, 316] width 973 height 632
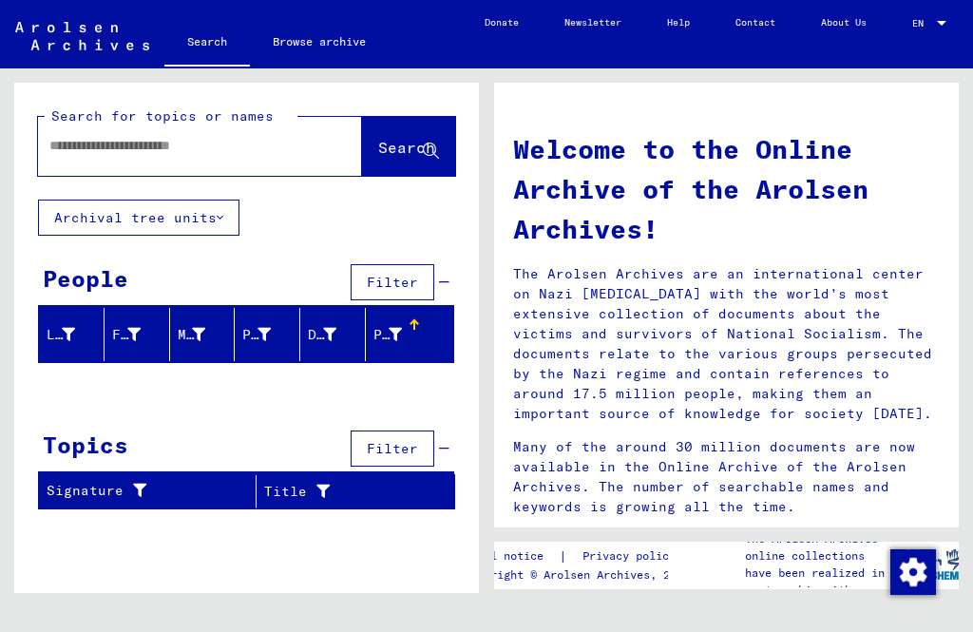
click at [204, 143] on input "text" at bounding box center [177, 146] width 256 height 20
paste input "**********"
type input "**********"
click at [390, 147] on span "Search" at bounding box center [406, 147] width 57 height 19
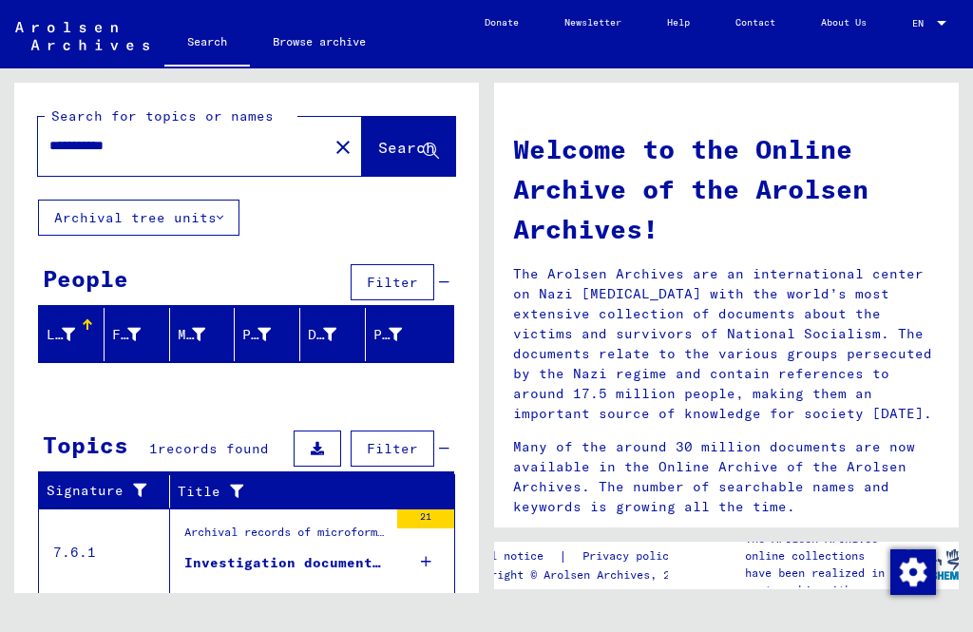
scroll to position [22, 0]
click at [354, 524] on div "Archival records of microforms (new material / document acquisition) / Document…" at bounding box center [285, 537] width 203 height 27
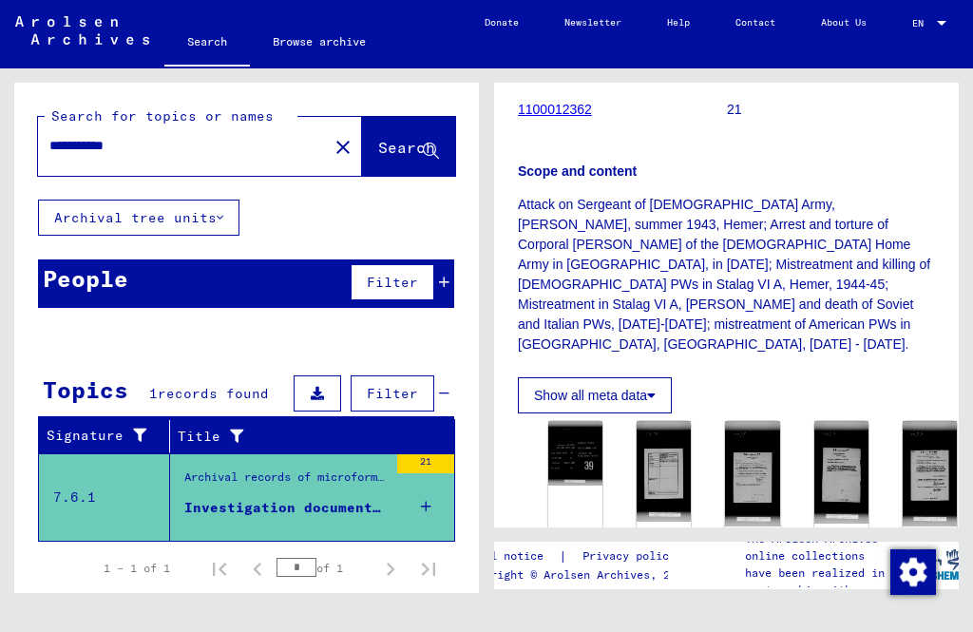
scroll to position [341, 0]
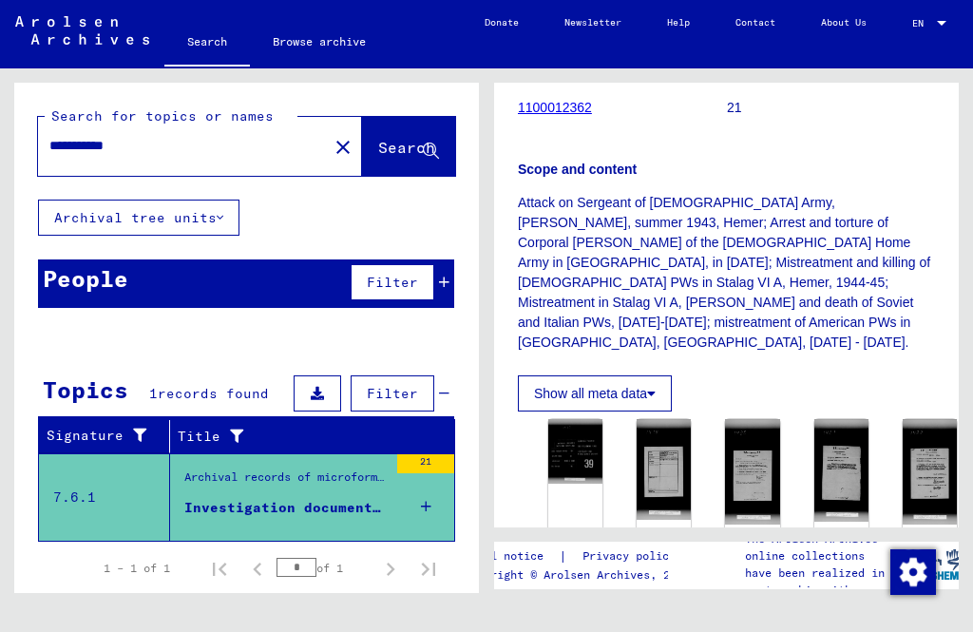
click at [663, 419] on img at bounding box center [664, 469] width 54 height 101
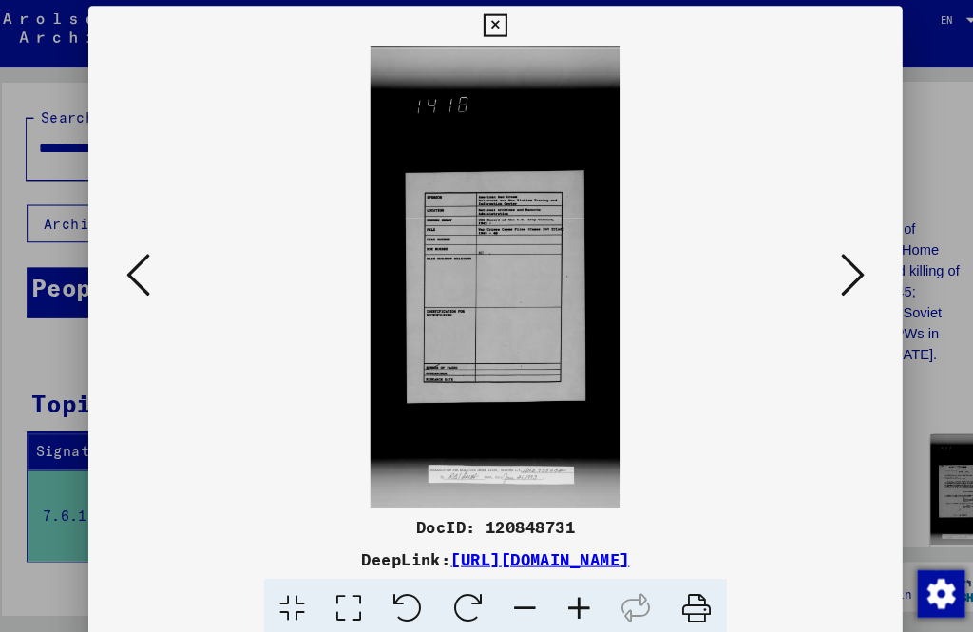
click at [817, 260] on icon at bounding box center [828, 267] width 23 height 46
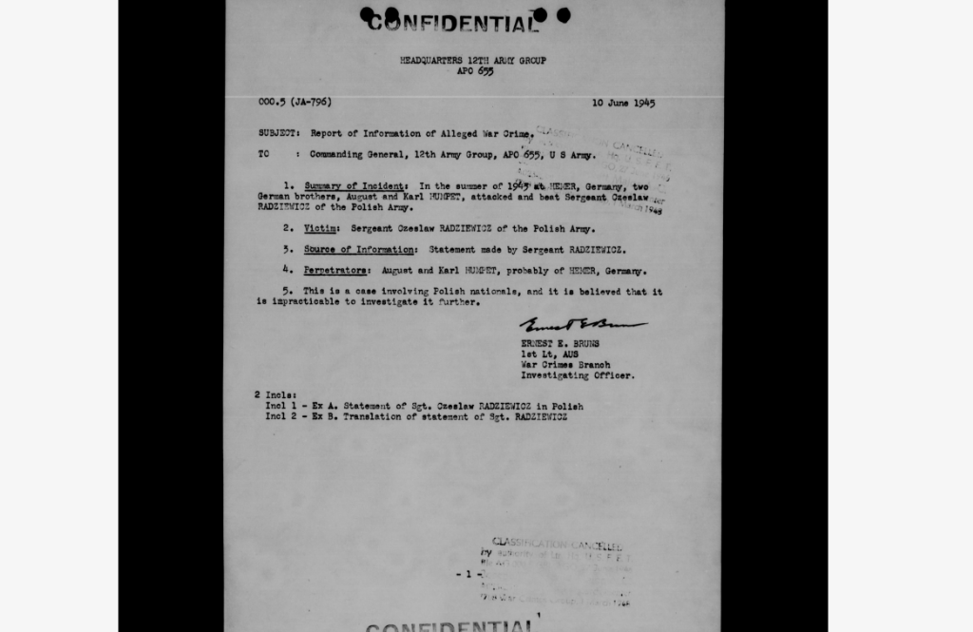
click at [253, 142] on img at bounding box center [486, 269] width 649 height 442
click at [249, 127] on img at bounding box center [486, 269] width 649 height 442
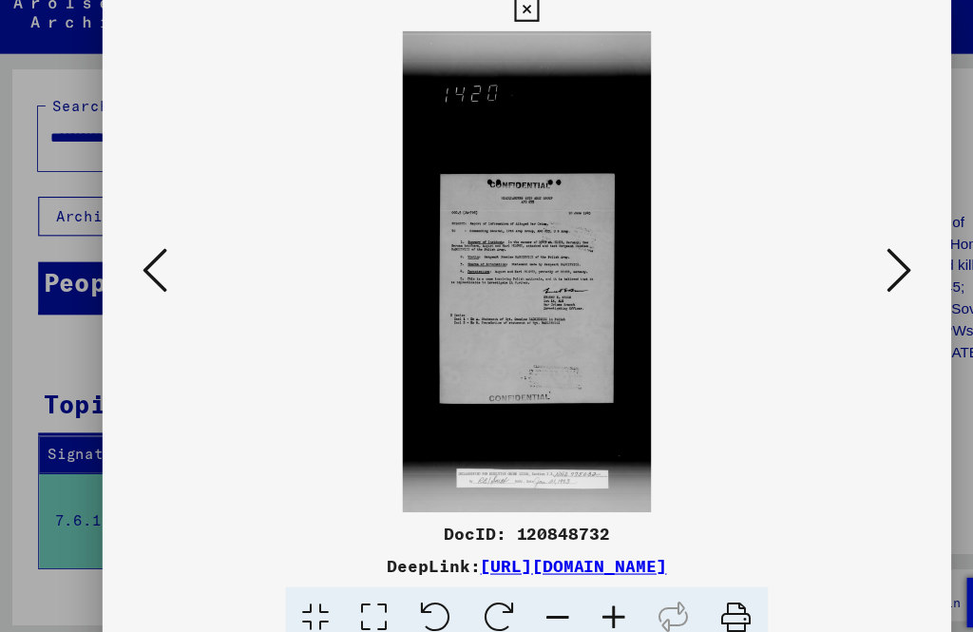
click at [817, 244] on icon at bounding box center [828, 267] width 23 height 46
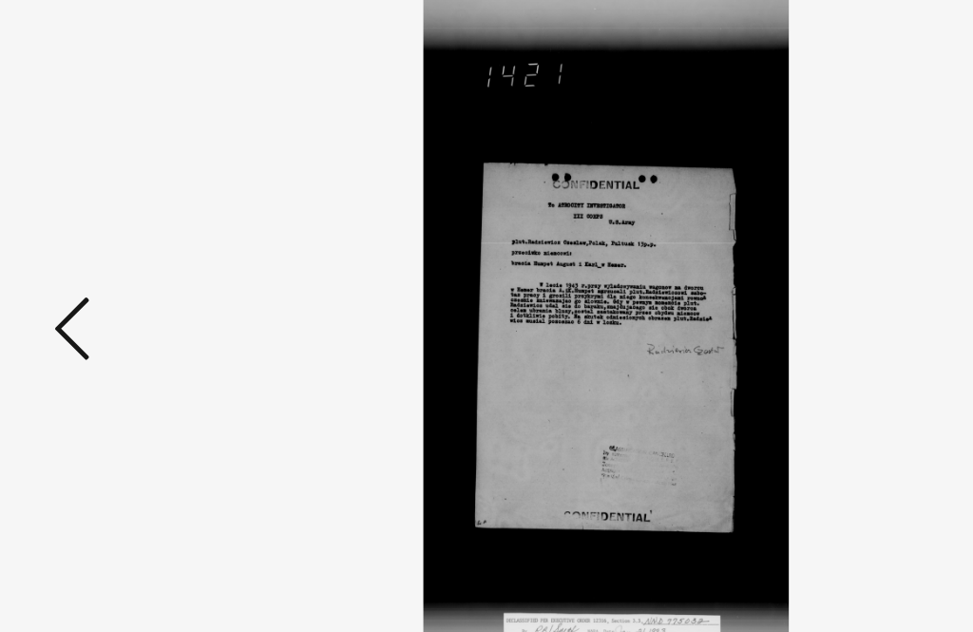
click at [523, 259] on img at bounding box center [486, 269] width 649 height 442
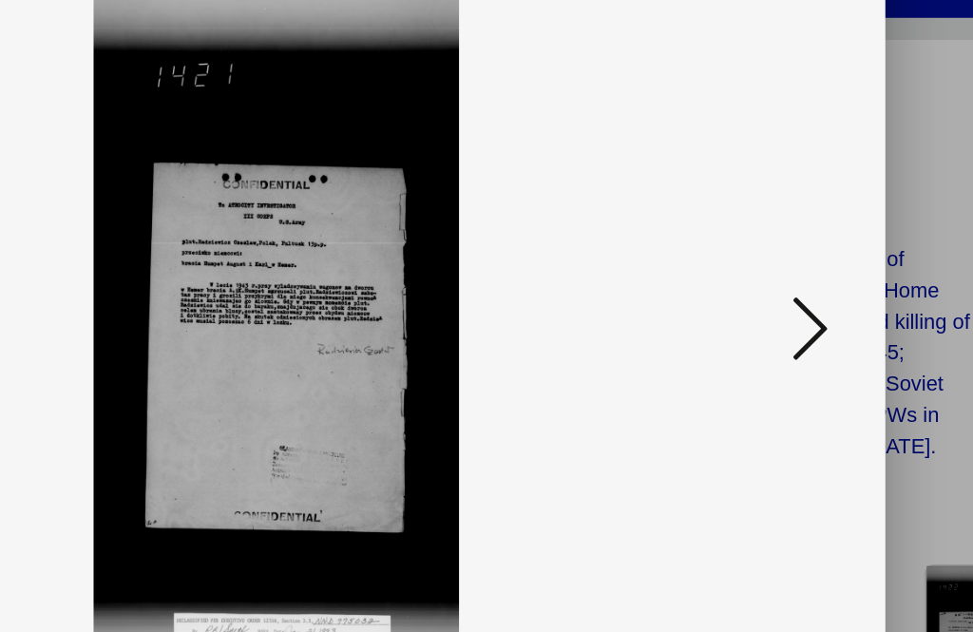
click at [817, 244] on icon at bounding box center [828, 267] width 23 height 46
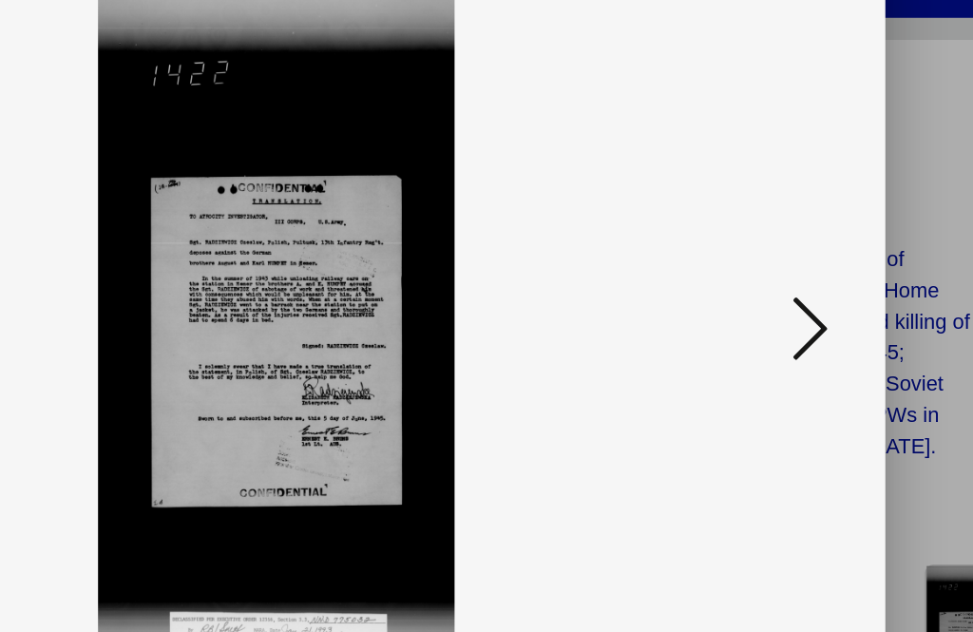
click at [817, 244] on icon at bounding box center [828, 267] width 23 height 46
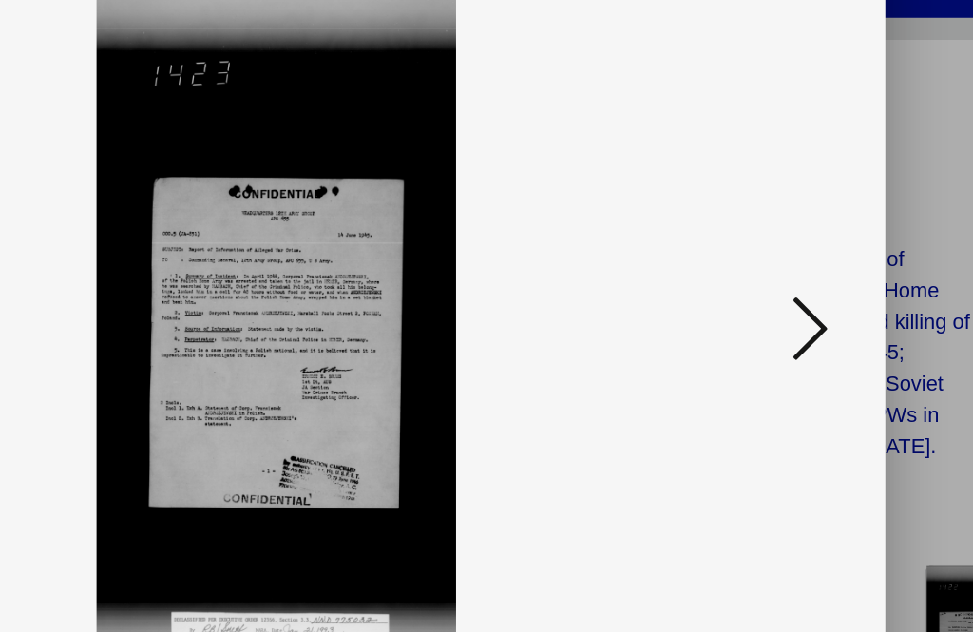
click at [817, 244] on icon at bounding box center [828, 267] width 23 height 46
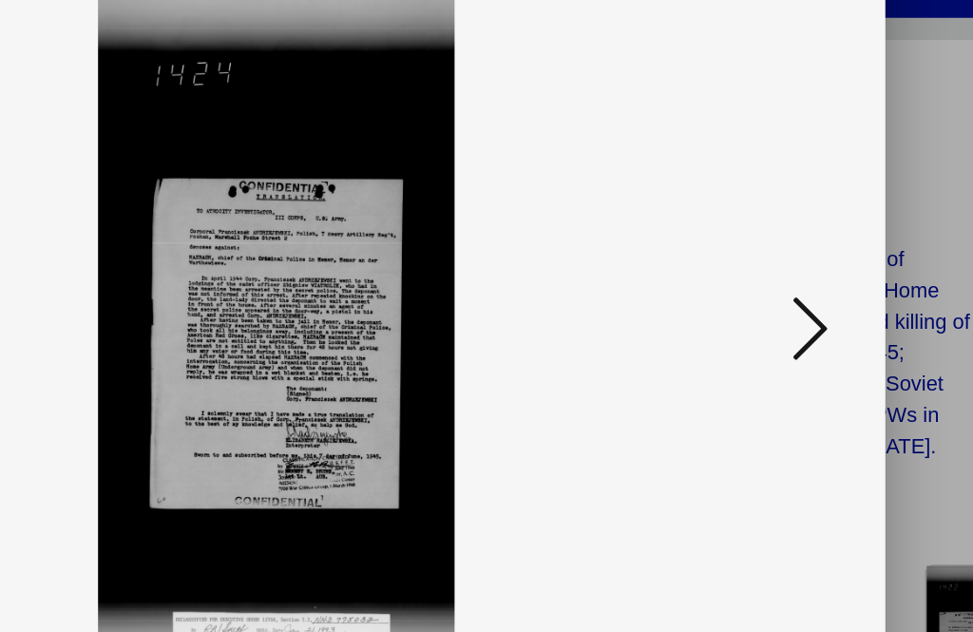
click at [817, 244] on icon at bounding box center [828, 267] width 23 height 46
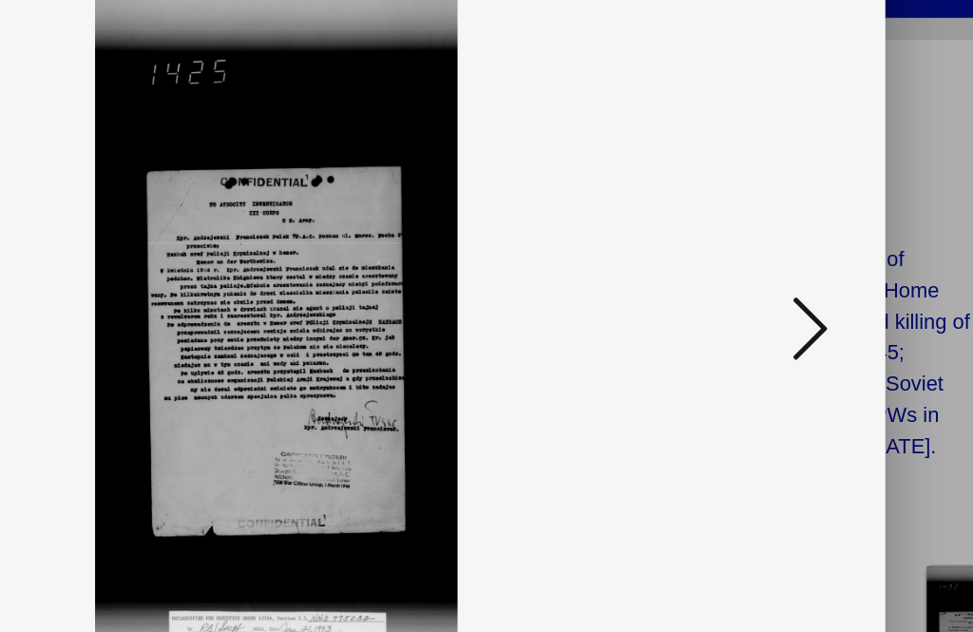
click at [817, 244] on icon at bounding box center [828, 267] width 23 height 46
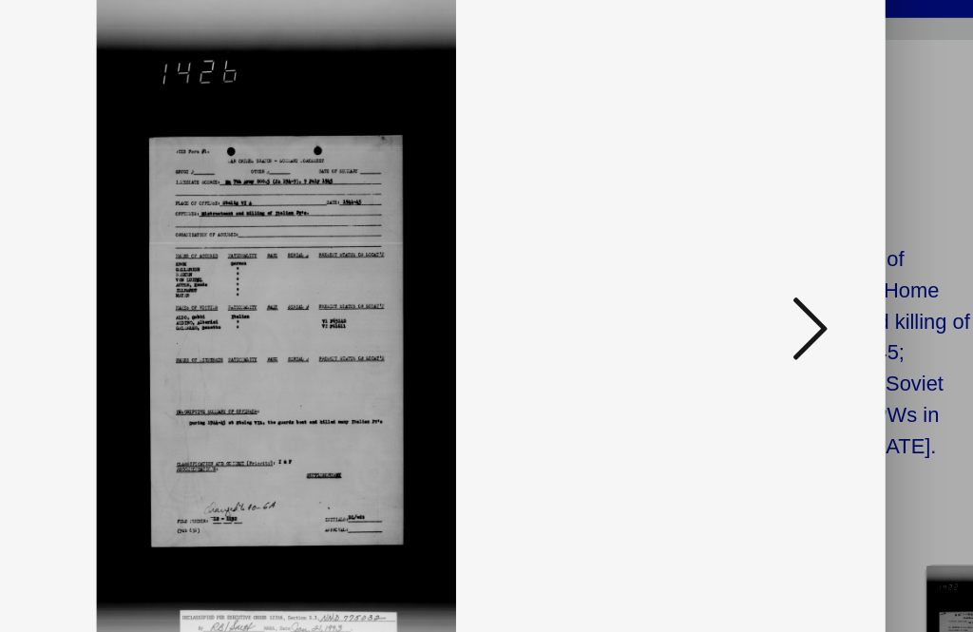
click at [817, 244] on icon at bounding box center [828, 267] width 23 height 46
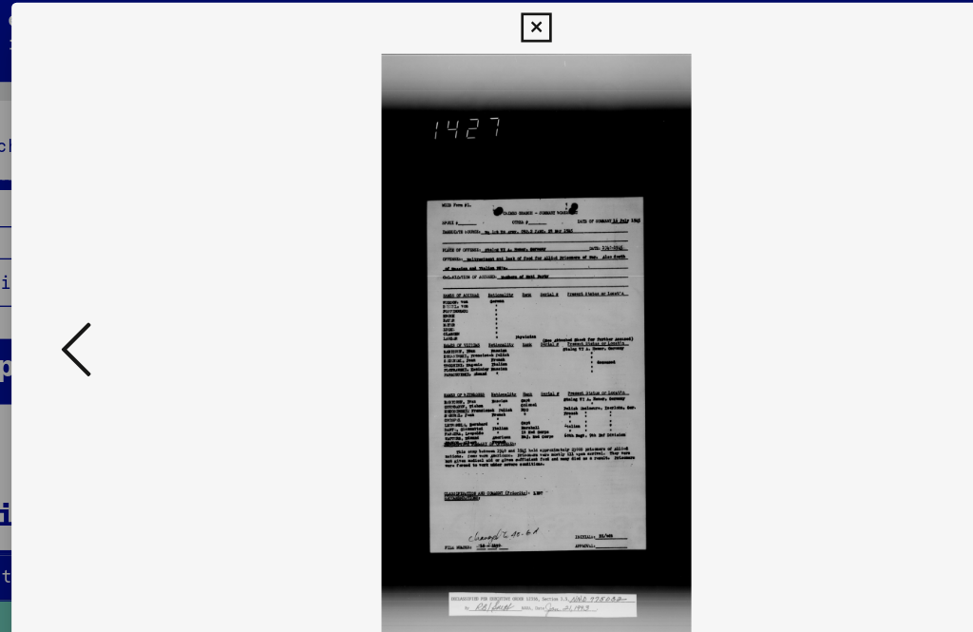
click at [817, 257] on icon at bounding box center [828, 267] width 23 height 46
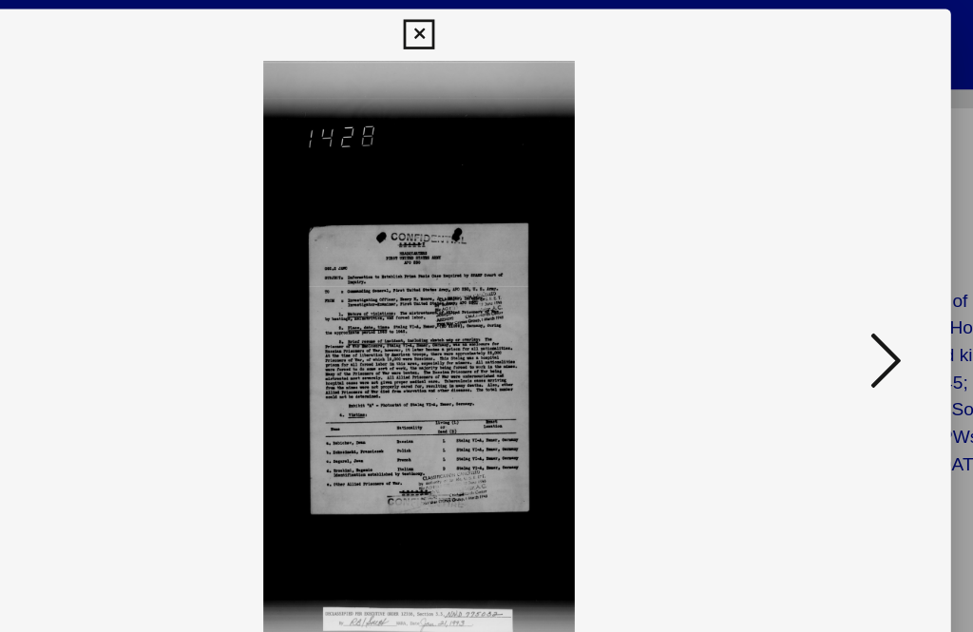
click at [817, 264] on icon at bounding box center [828, 267] width 23 height 46
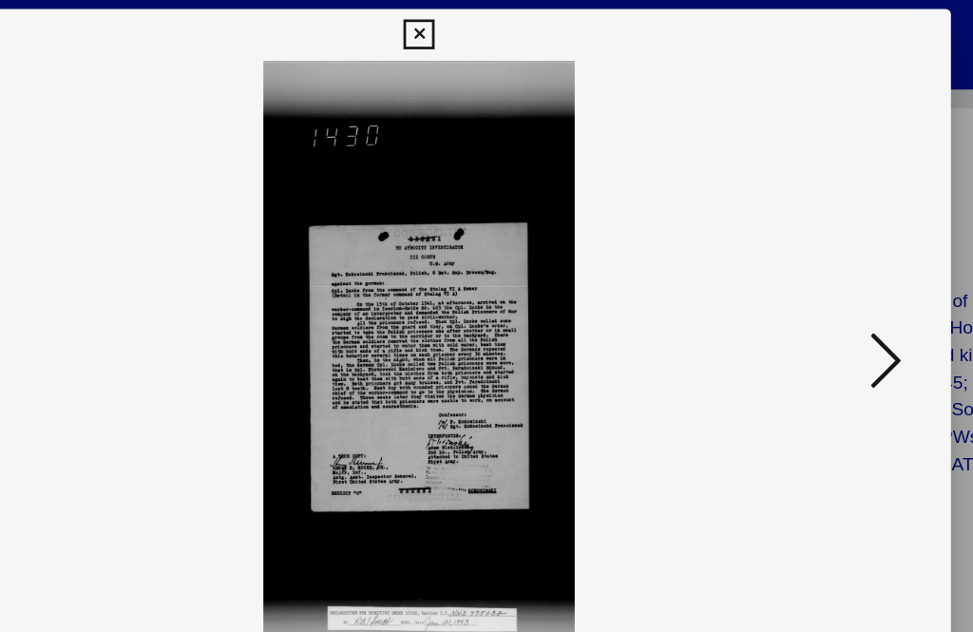
click at [127, 272] on button at bounding box center [144, 268] width 34 height 54
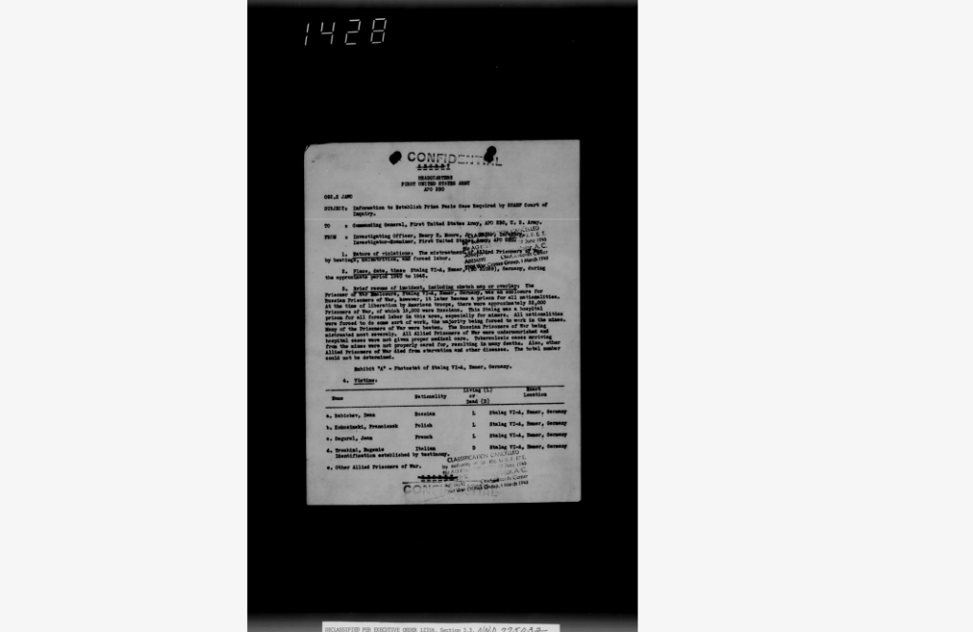
click at [817, 244] on icon at bounding box center [828, 267] width 23 height 46
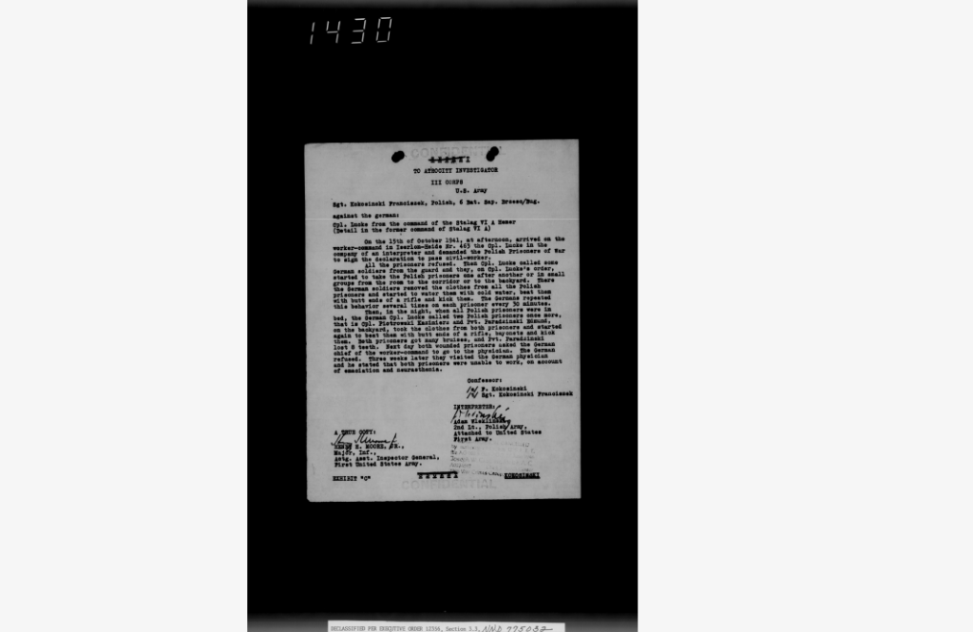
click at [817, 244] on icon at bounding box center [828, 267] width 23 height 46
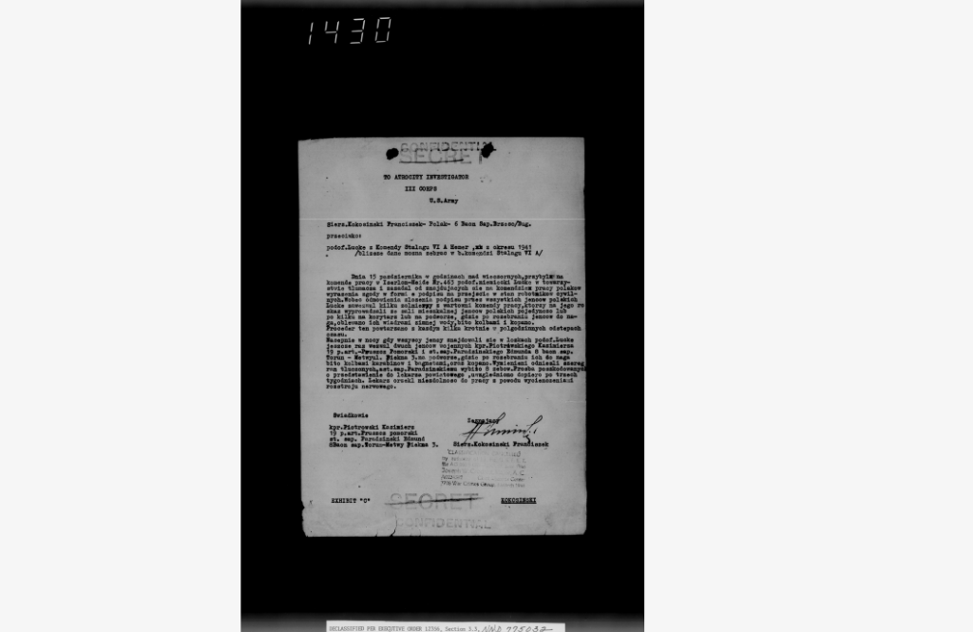
click at [817, 244] on icon at bounding box center [828, 267] width 23 height 46
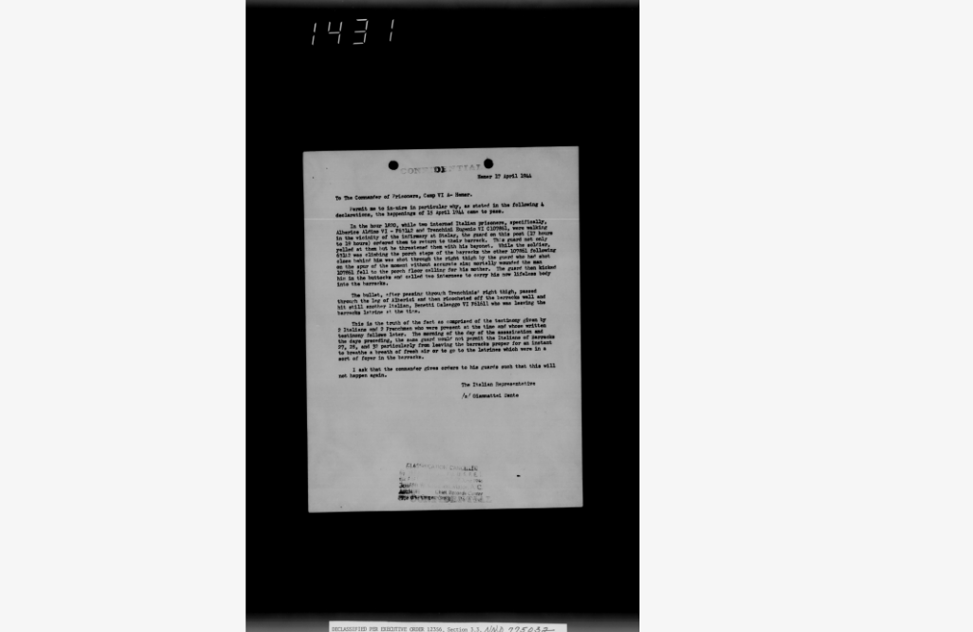
click at [817, 244] on icon at bounding box center [828, 267] width 23 height 46
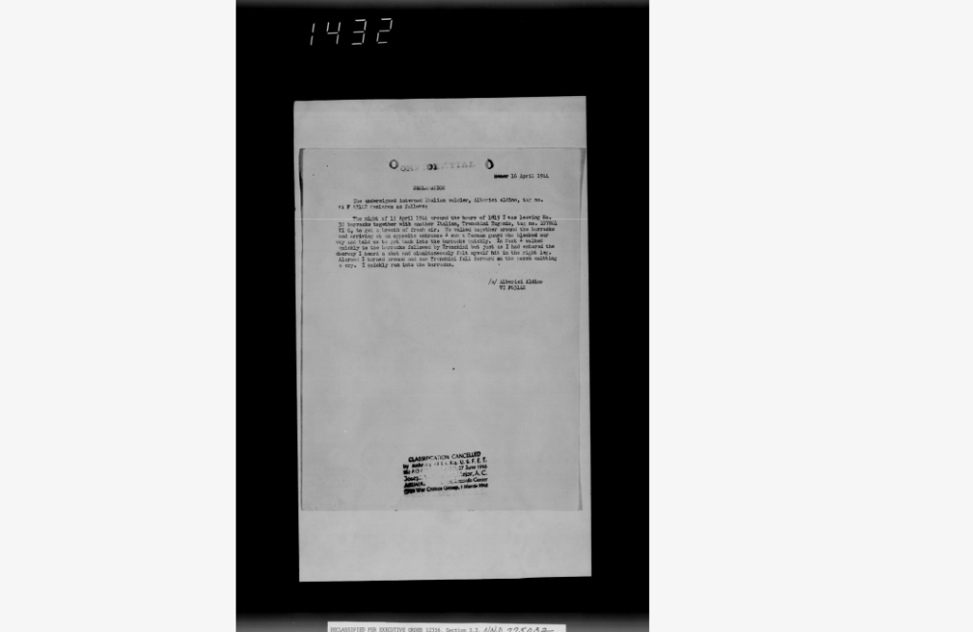
click at [817, 244] on icon at bounding box center [828, 267] width 23 height 46
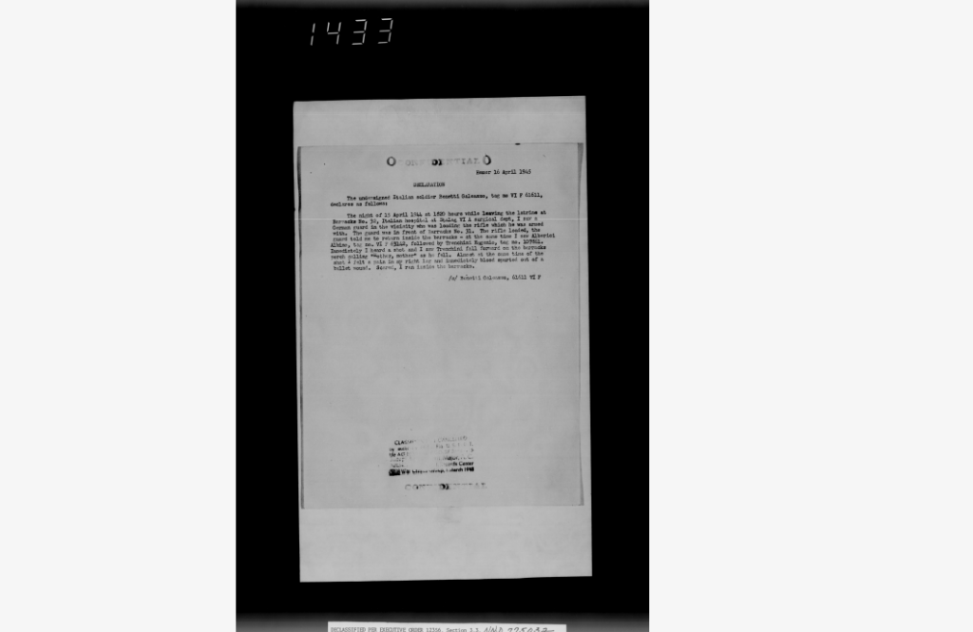
click at [817, 244] on icon at bounding box center [828, 267] width 23 height 46
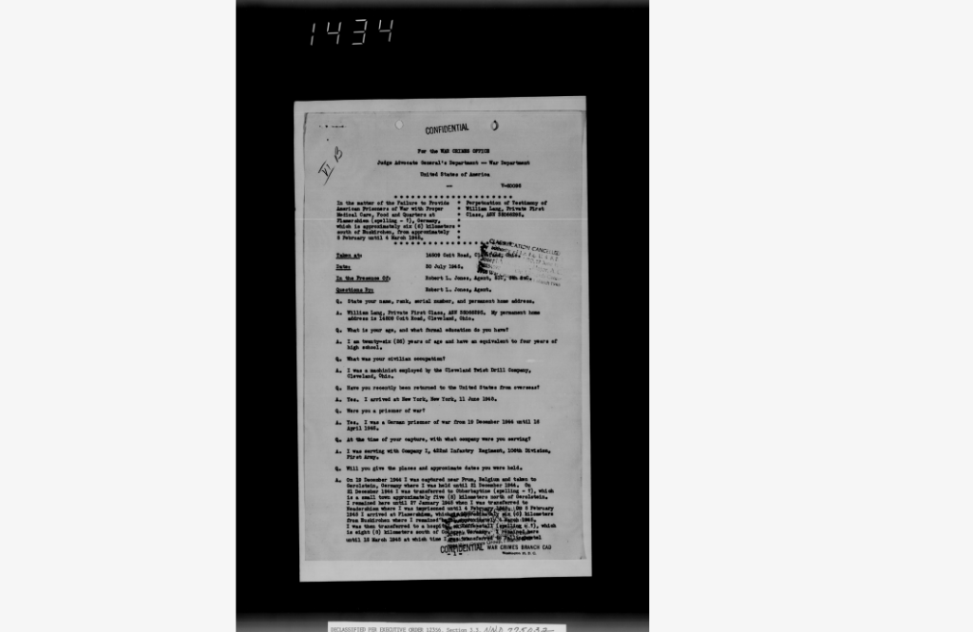
click at [817, 244] on icon at bounding box center [828, 267] width 23 height 46
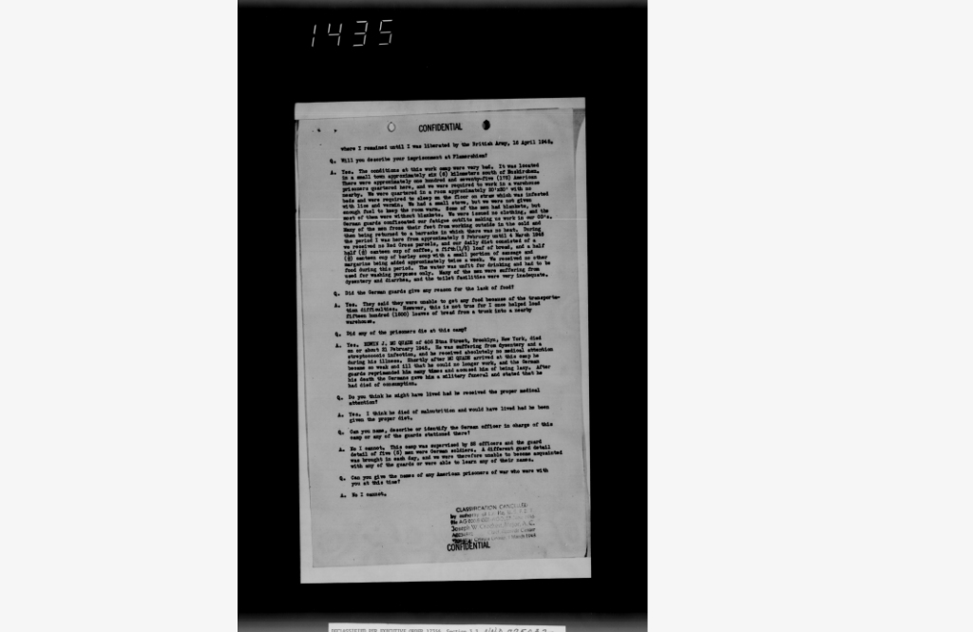
click at [817, 244] on icon at bounding box center [828, 267] width 23 height 46
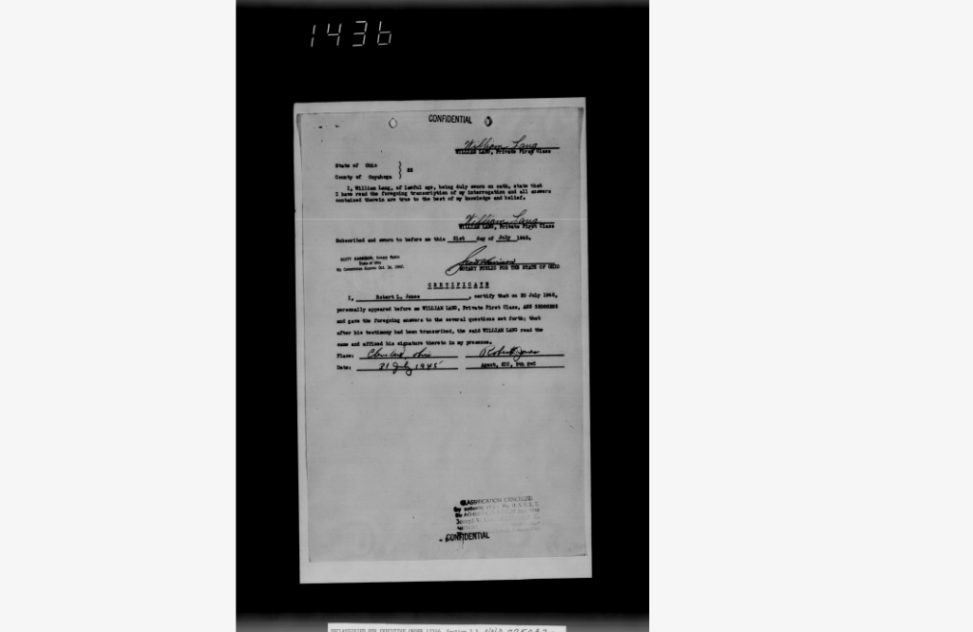
click at [817, 244] on icon at bounding box center [828, 267] width 23 height 46
